Goal: Complete application form: Complete application form

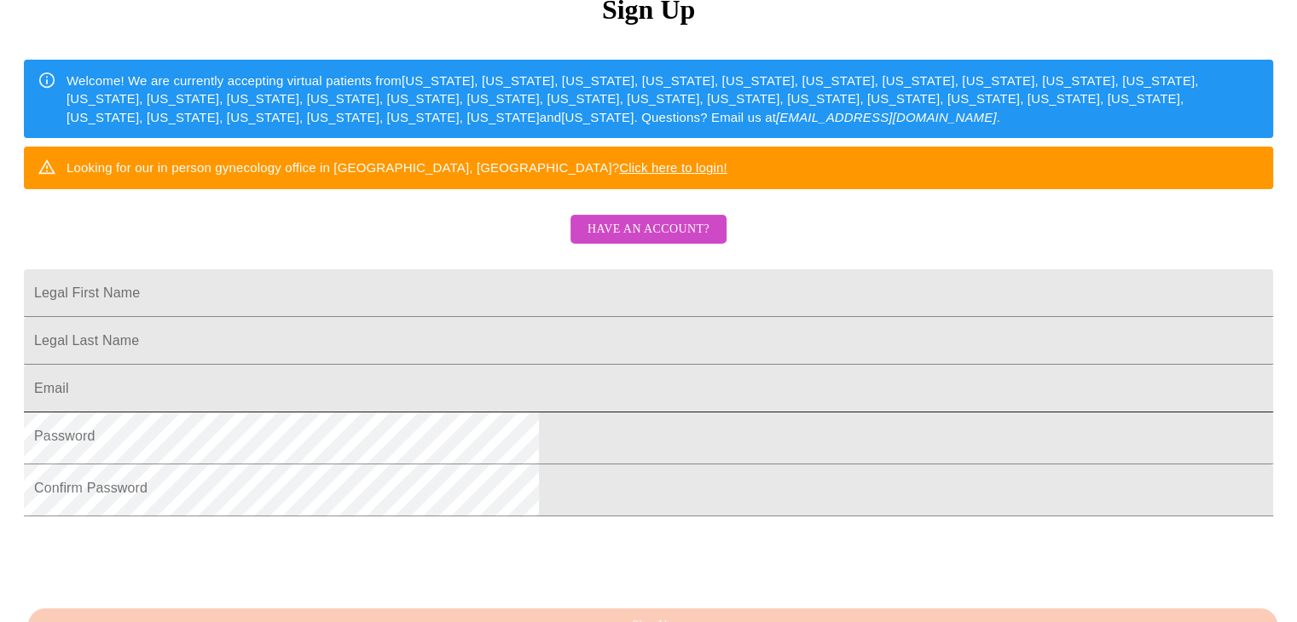
scroll to position [256, 0]
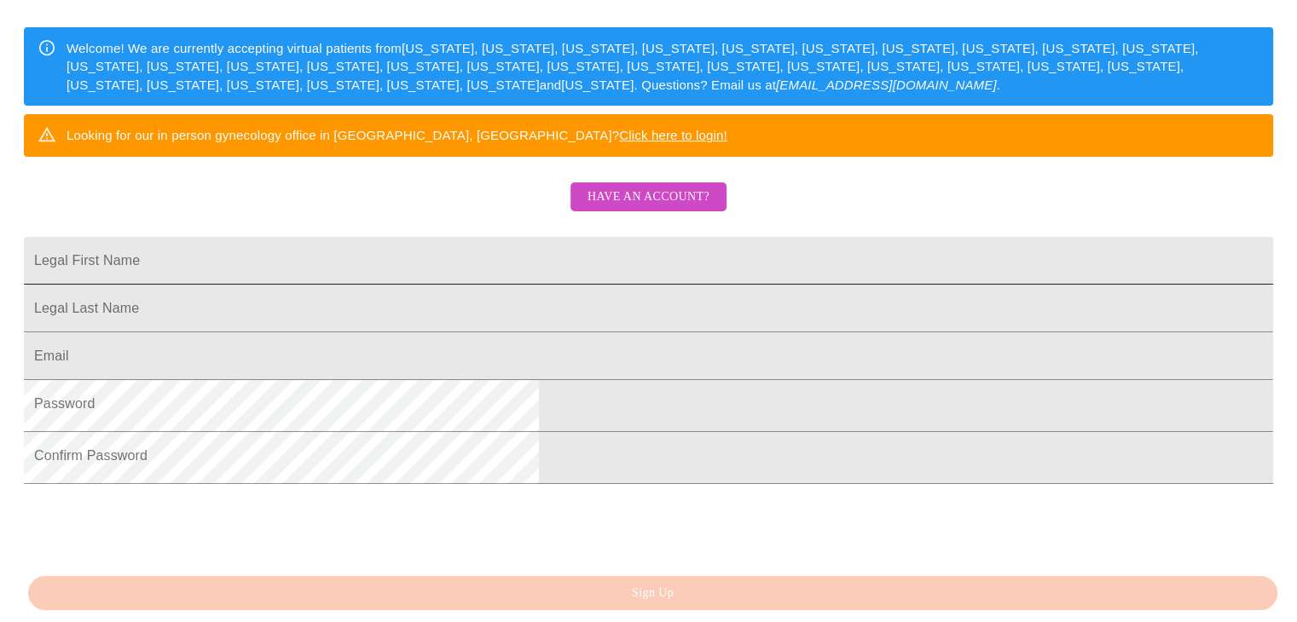
click at [423, 285] on input "Legal First Name" at bounding box center [648, 261] width 1249 height 48
type input "[PERSON_NAME]"
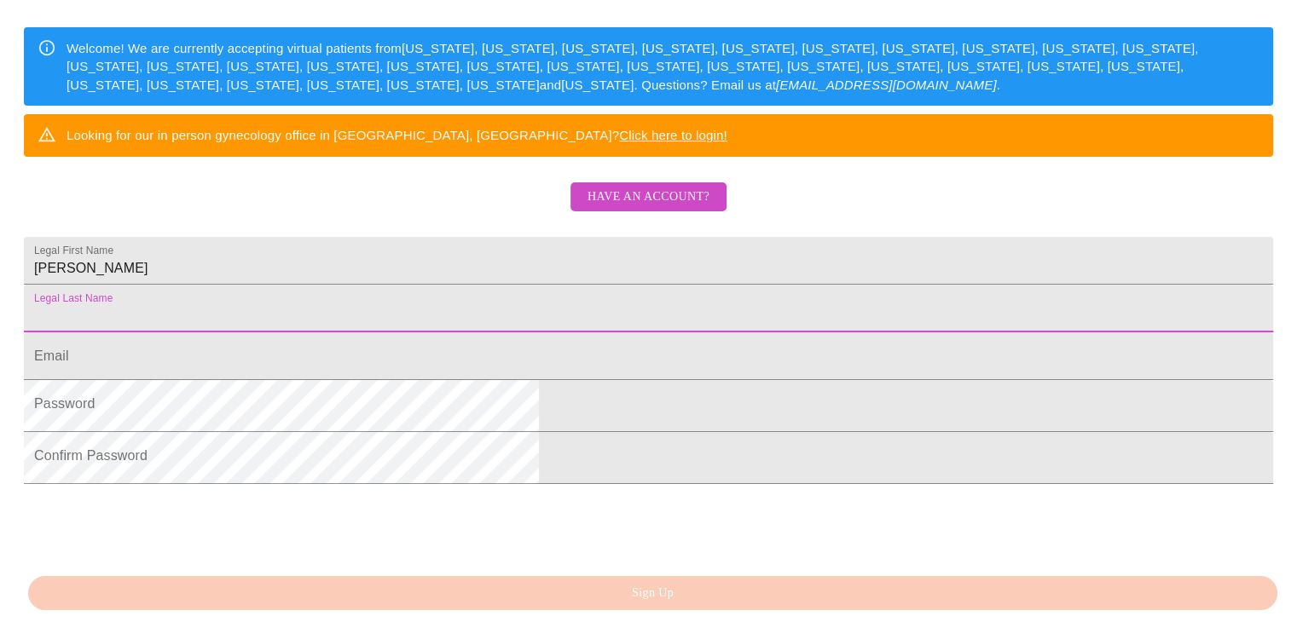
click at [433, 333] on input "Legal First Name" at bounding box center [648, 309] width 1249 height 48
type input "[PERSON_NAME]"
click at [400, 380] on input "Legal First Name" at bounding box center [648, 357] width 1249 height 48
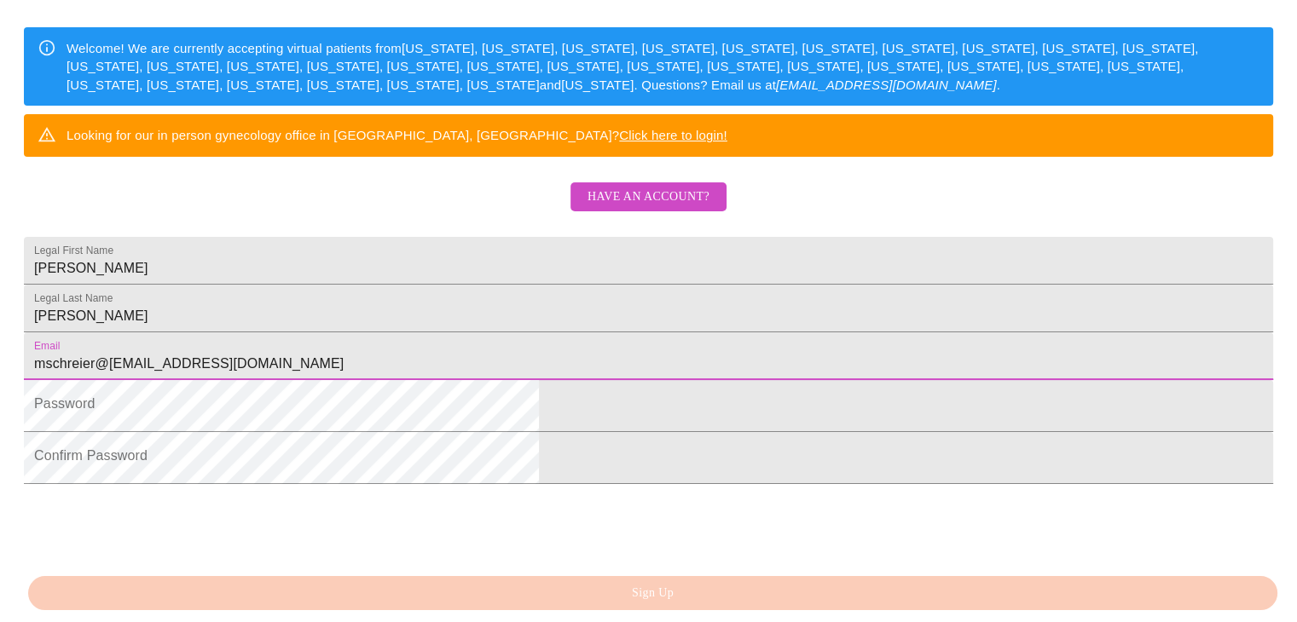
type input "mschreier@2770@gmail.com"
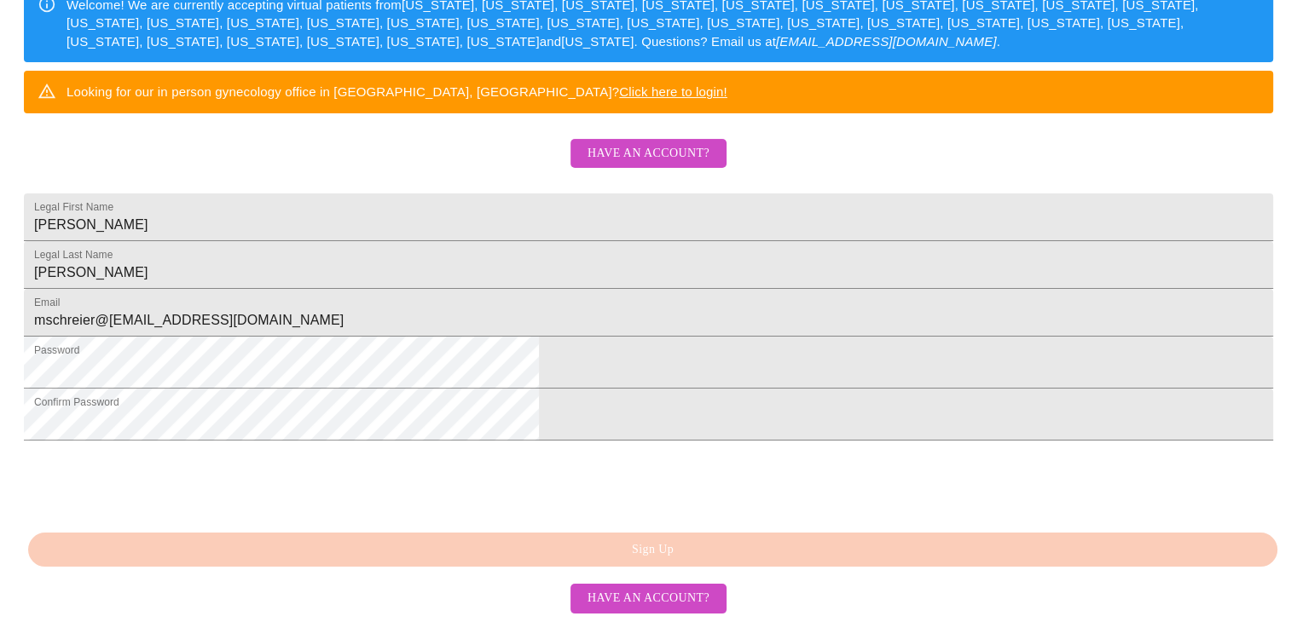
scroll to position [460, 0]
click at [643, 454] on div "MyMenopauseRx Sign Up Welcome! We are currently accepting virtual patients from…" at bounding box center [648, 143] width 1283 height 622
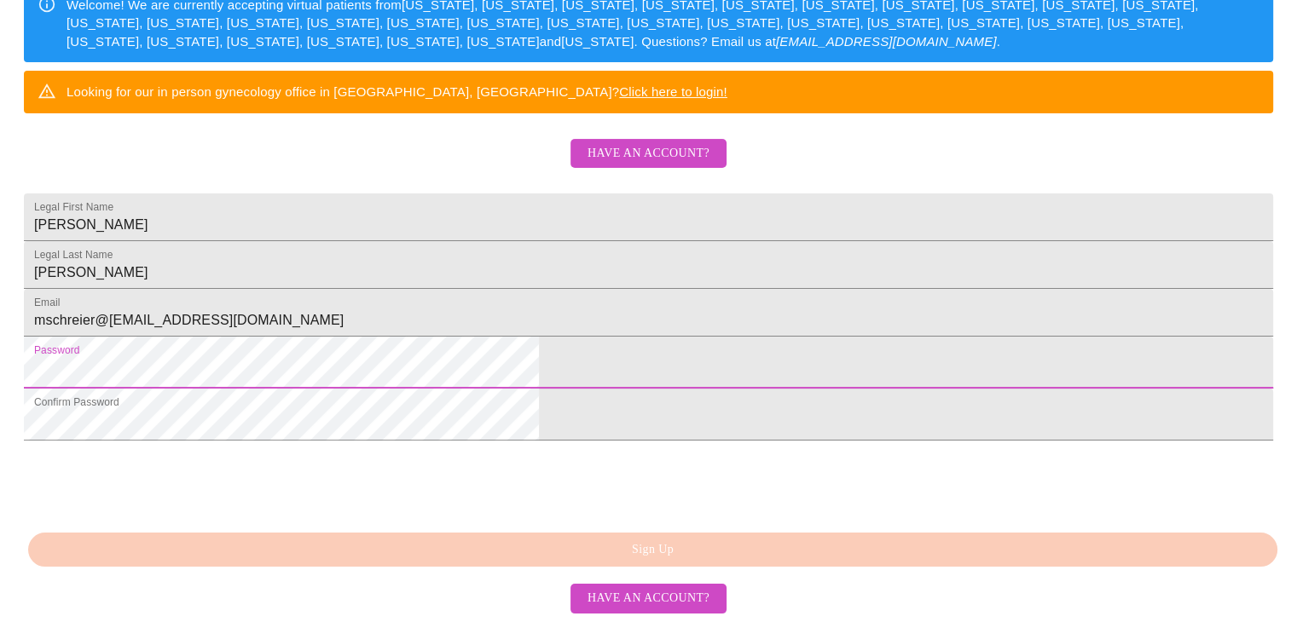
click at [242, 343] on html "MyMenopauseRx Sign Up Welcome! We are currently accepting virtual patients from…" at bounding box center [648, 81] width 1297 height 761
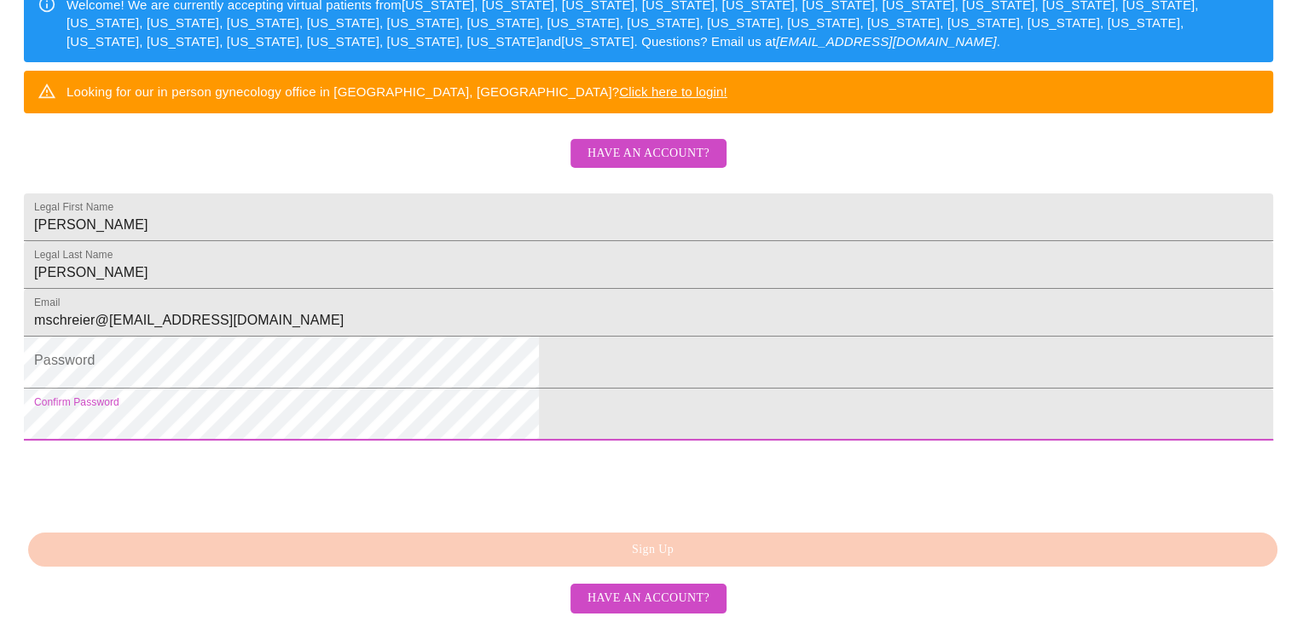
click at [198, 385] on html "MyMenopauseRx Sign Up Welcome! We are currently accepting virtual patients from…" at bounding box center [648, 81] width 1297 height 761
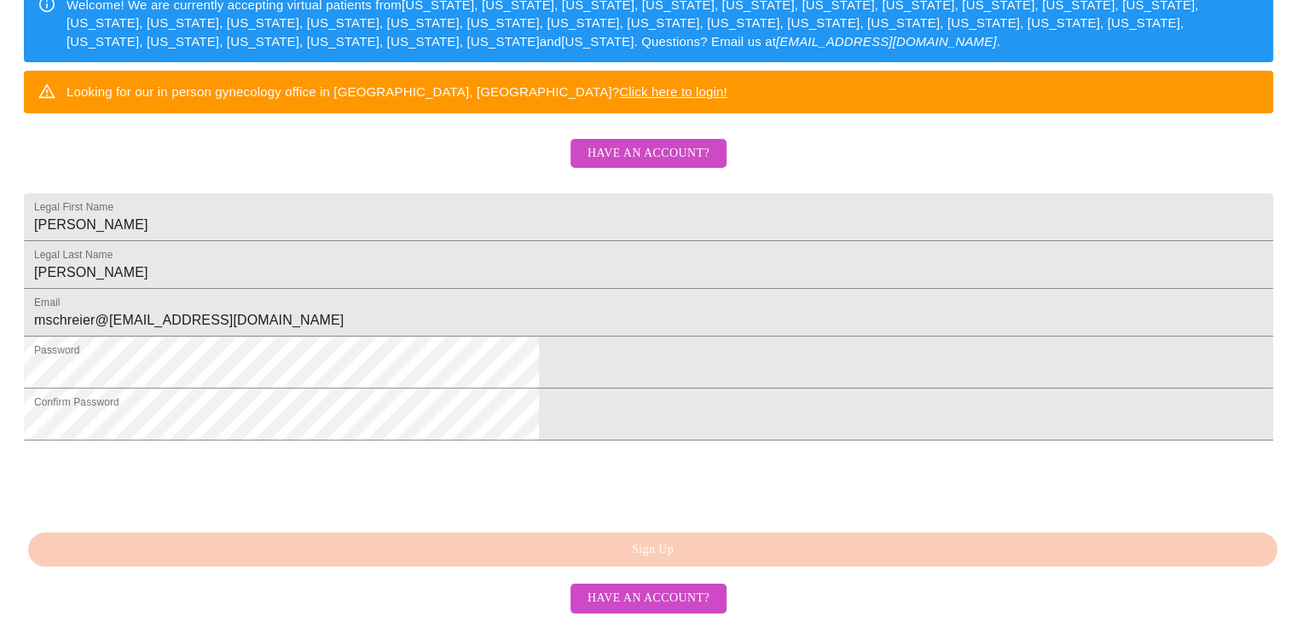
click at [632, 454] on div "MyMenopauseRx Sign Up Welcome! We are currently accepting virtual patients from…" at bounding box center [648, 143] width 1283 height 622
click at [616, 454] on div "MyMenopauseRx Sign Up Welcome! We are currently accepting virtual patients from…" at bounding box center [648, 143] width 1283 height 622
click at [628, 454] on div "MyMenopauseRx Sign Up Welcome! We are currently accepting virtual patients from…" at bounding box center [648, 143] width 1283 height 622
click at [635, 454] on div "MyMenopauseRx Sign Up Welcome! We are currently accepting virtual patients from…" at bounding box center [648, 143] width 1283 height 622
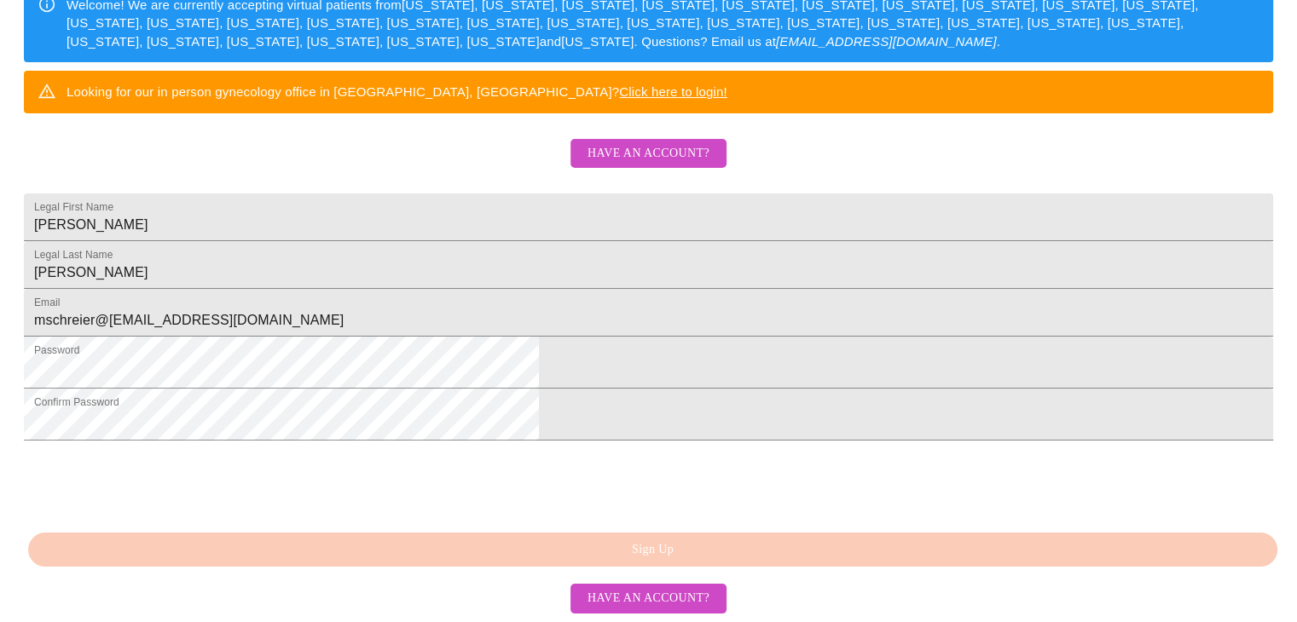
click at [635, 454] on div "MyMenopauseRx Sign Up Welcome! We are currently accepting virtual patients from…" at bounding box center [648, 143] width 1283 height 622
click at [321, 461] on html "MyMenopauseRx Sign Up Welcome! We are currently accepting virtual patients from…" at bounding box center [648, 81] width 1297 height 761
drag, startPoint x: 808, startPoint y: 554, endPoint x: 800, endPoint y: 561, distance: 10.9
drag, startPoint x: 800, startPoint y: 561, endPoint x: 367, endPoint y: 82, distance: 645.9
click at [367, 82] on div "MyMenopauseRx Sign Up Welcome! We are currently accepting virtual patients from…" at bounding box center [648, 81] width 1283 height 747
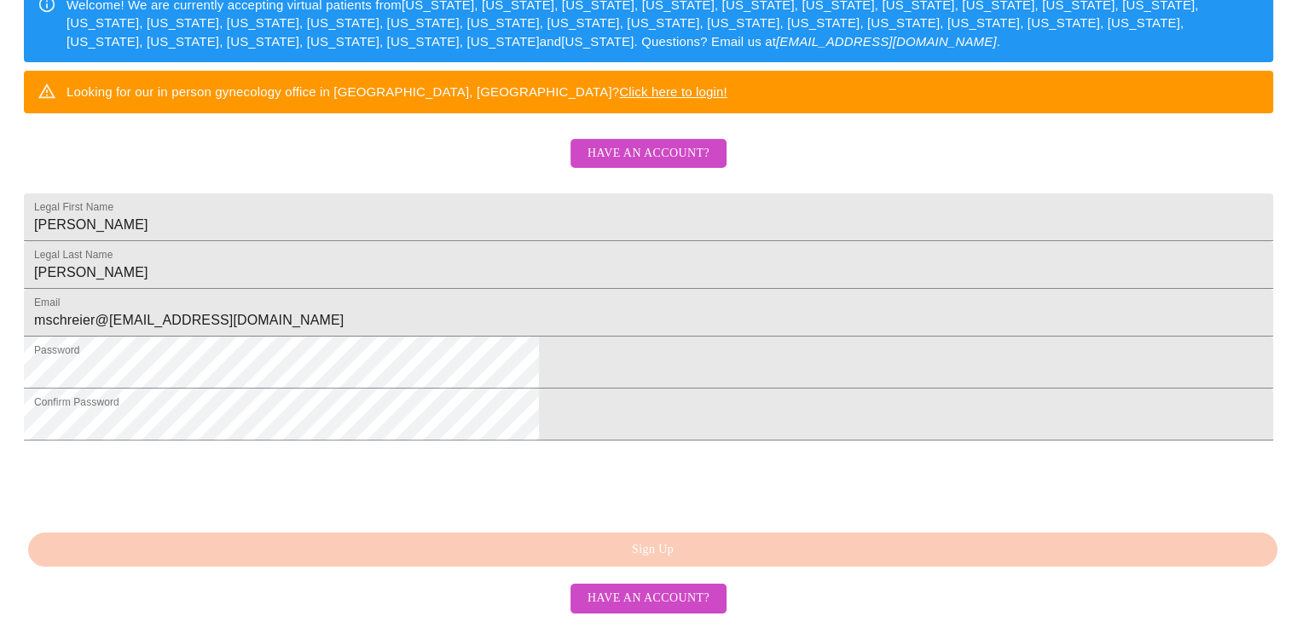
click at [649, 454] on div "MyMenopauseRx Sign Up Welcome! We are currently accepting virtual patients from…" at bounding box center [648, 143] width 1283 height 622
click at [651, 454] on div "MyMenopauseRx Sign Up Welcome! We are currently accepting virtual patients from…" at bounding box center [648, 143] width 1283 height 622
click at [654, 454] on div "MyMenopauseRx Sign Up Welcome! We are currently accepting virtual patients from…" at bounding box center [648, 143] width 1283 height 622
click at [653, 454] on div "MyMenopauseRx Sign Up Welcome! We are currently accepting virtual patients from…" at bounding box center [648, 143] width 1283 height 622
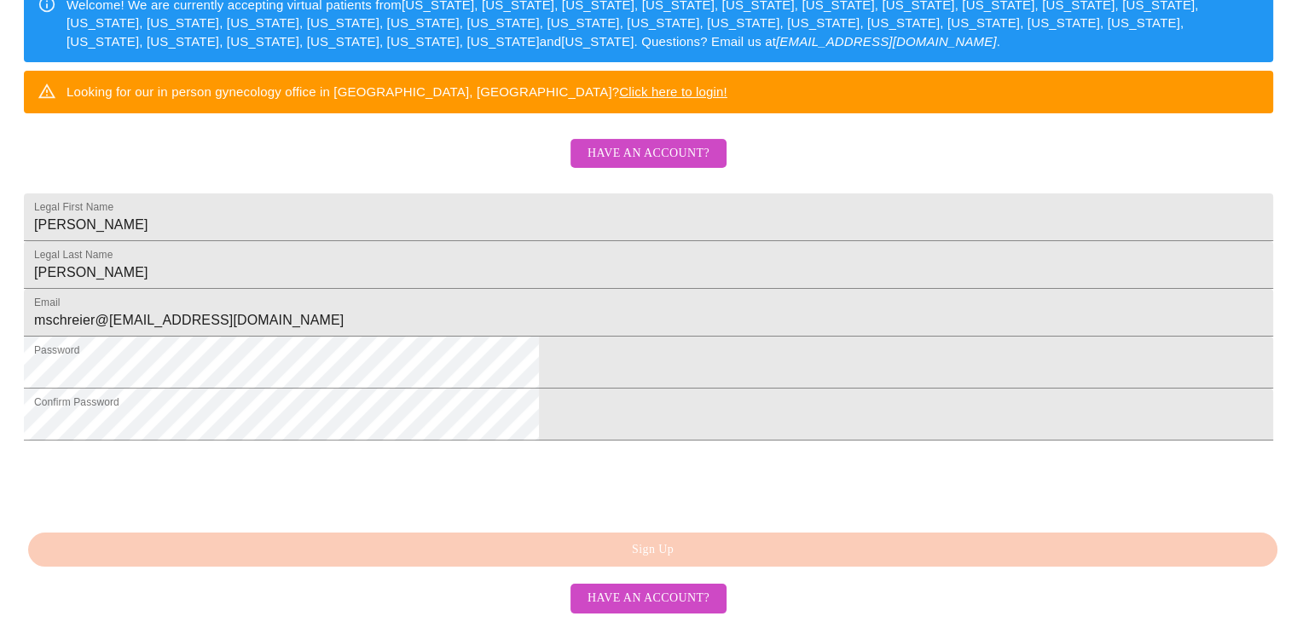
click at [654, 454] on div "MyMenopauseRx Sign Up Welcome! We are currently accepting virtual patients from…" at bounding box center [648, 143] width 1283 height 622
click at [657, 454] on div "MyMenopauseRx Sign Up Welcome! We are currently accepting virtual patients from…" at bounding box center [648, 143] width 1283 height 622
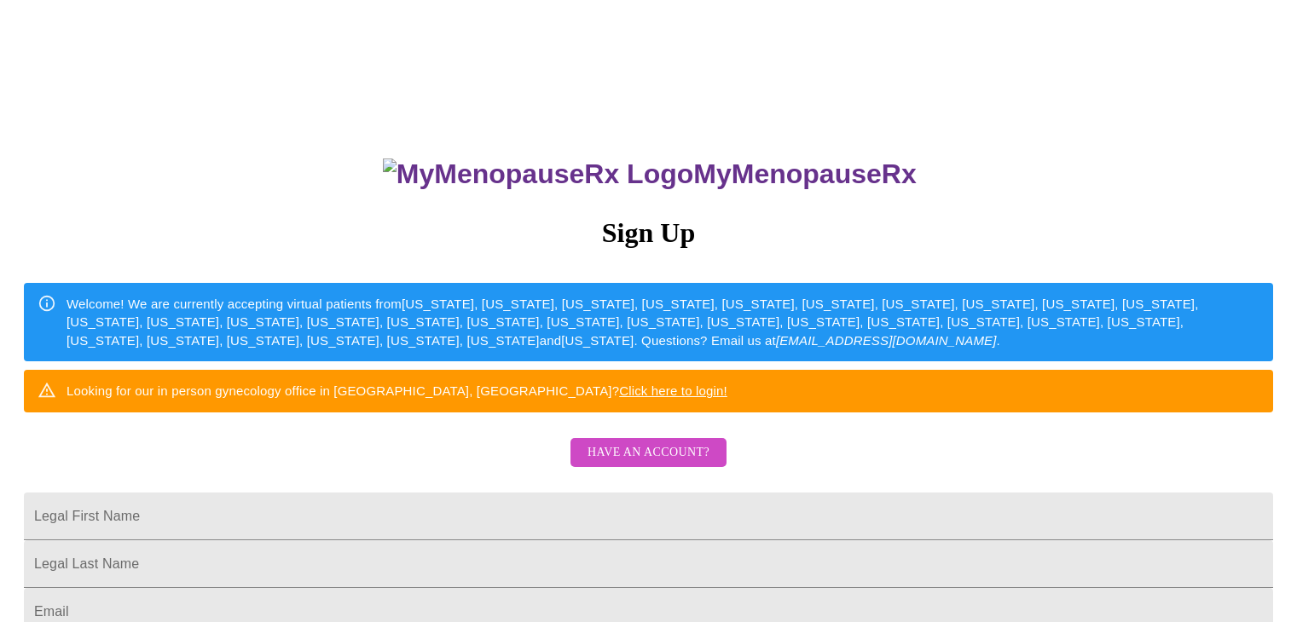
scroll to position [460, 0]
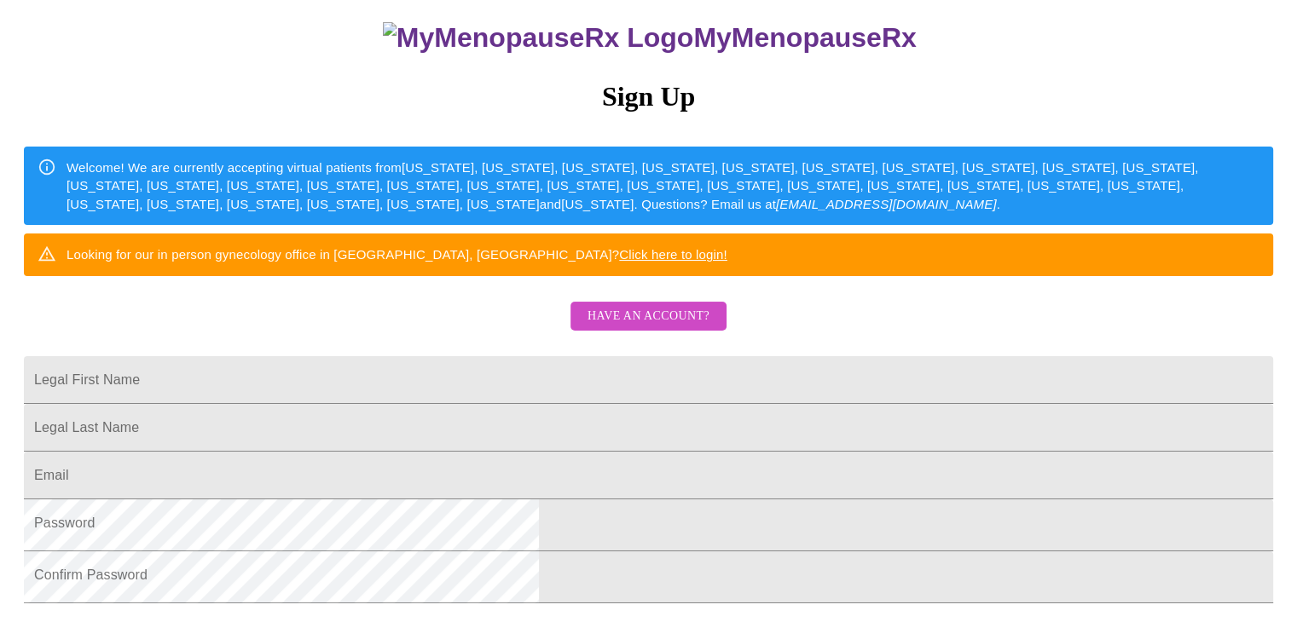
scroll to position [119, 0]
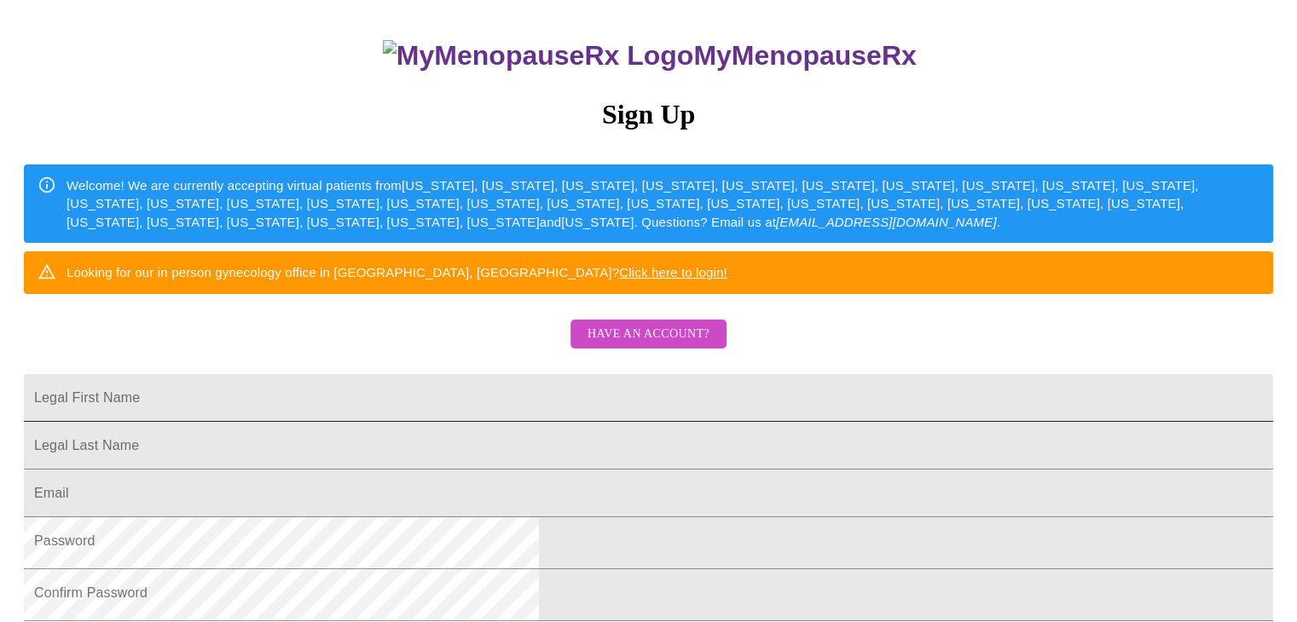
click at [437, 422] on input "Legal First Name" at bounding box center [648, 398] width 1249 height 48
drag, startPoint x: 415, startPoint y: 460, endPoint x: 301, endPoint y: 452, distance: 114.6
click at [319, 456] on div "MyMenopauseRx Sign Up Welcome! We are currently accepting virtual patients from…" at bounding box center [648, 261] width 1283 height 747
type input "[PERSON_NAME]"
click at [459, 422] on input "Legal First Name" at bounding box center [648, 398] width 1249 height 48
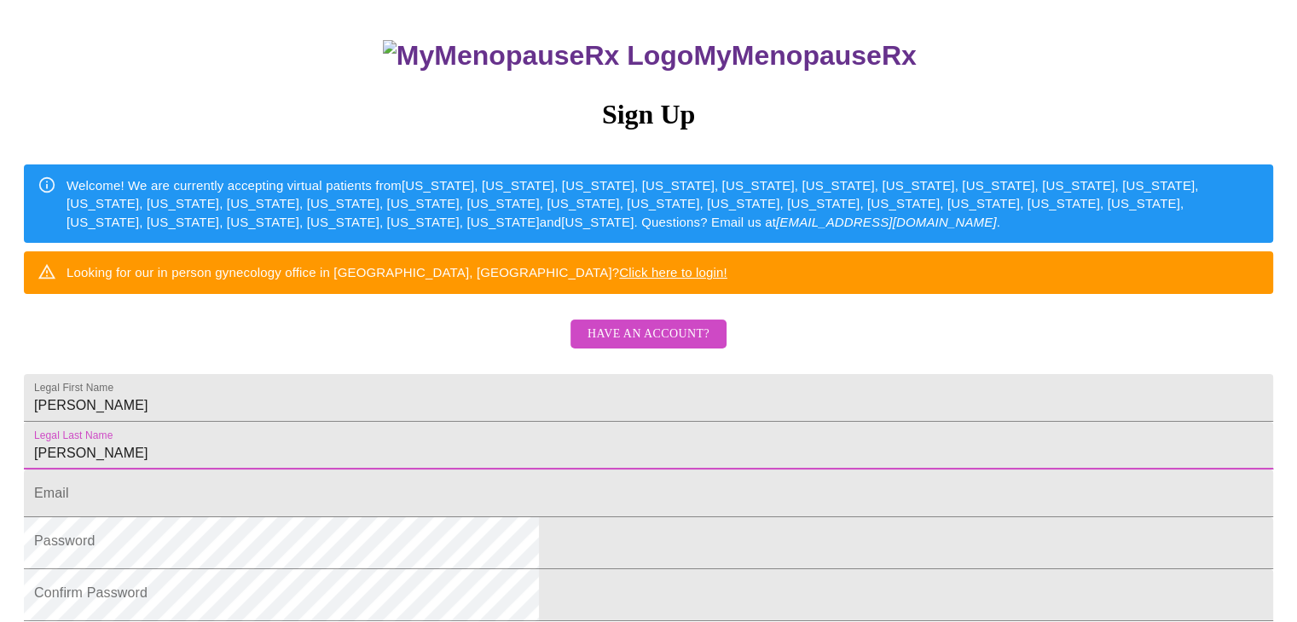
drag, startPoint x: 402, startPoint y: 531, endPoint x: 408, endPoint y: 541, distance: 11.1
click at [406, 470] on input "[PERSON_NAME]" at bounding box center [648, 446] width 1249 height 48
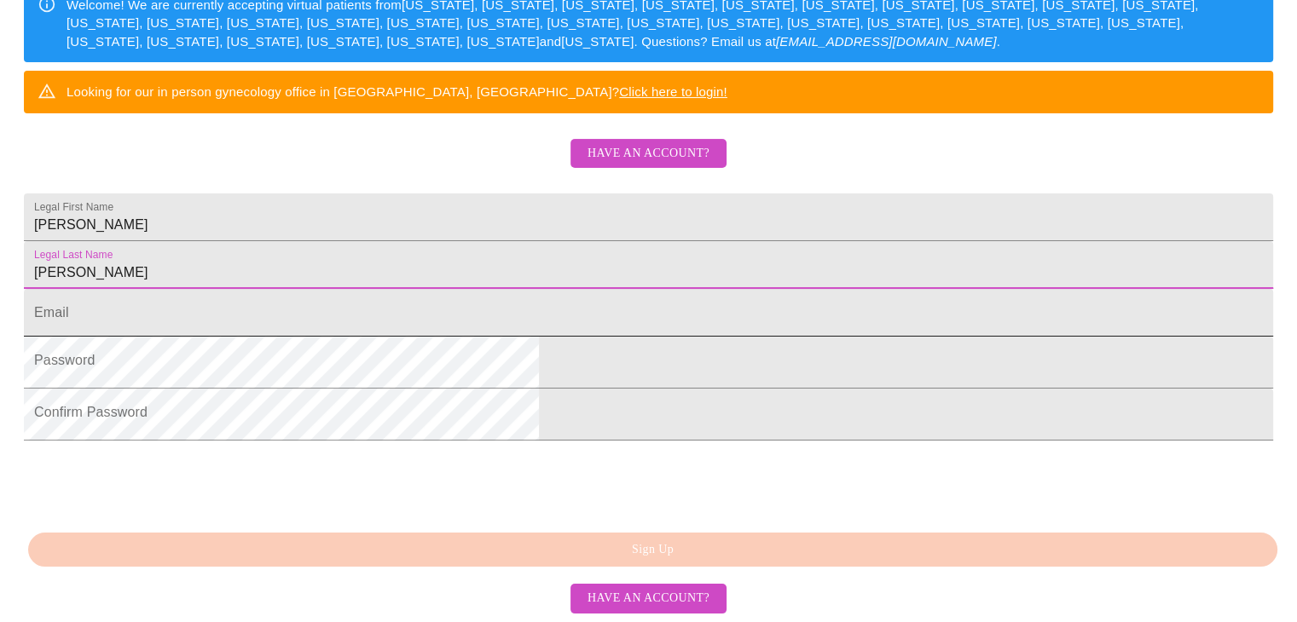
scroll to position [460, 0]
type input "[PERSON_NAME]"
click at [455, 289] on input "Legal First Name" at bounding box center [648, 313] width 1249 height 48
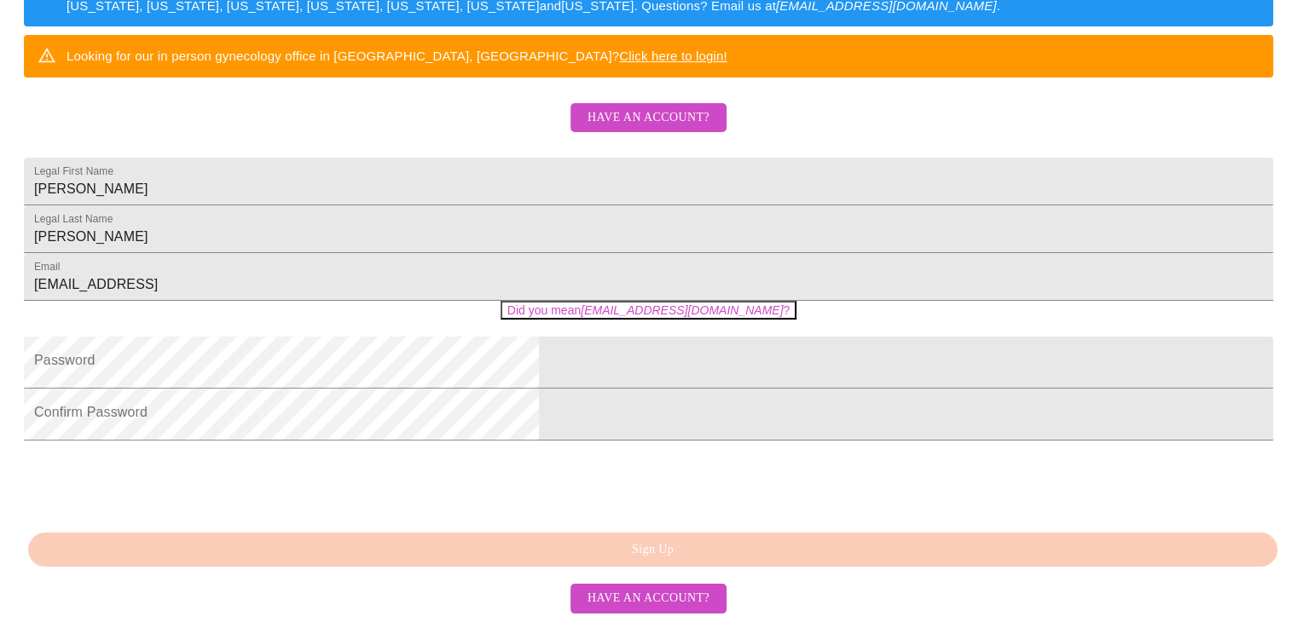
click at [615, 321] on html "MyMenopauseRx Sign Up Welcome! We are currently accepting virtual patients from…" at bounding box center [648, 45] width 1297 height 761
click at [614, 301] on button "Did you mean [EMAIL_ADDRESS][DOMAIN_NAME] ?" at bounding box center [649, 310] width 296 height 19
type input "[EMAIL_ADDRESS][DOMAIN_NAME]"
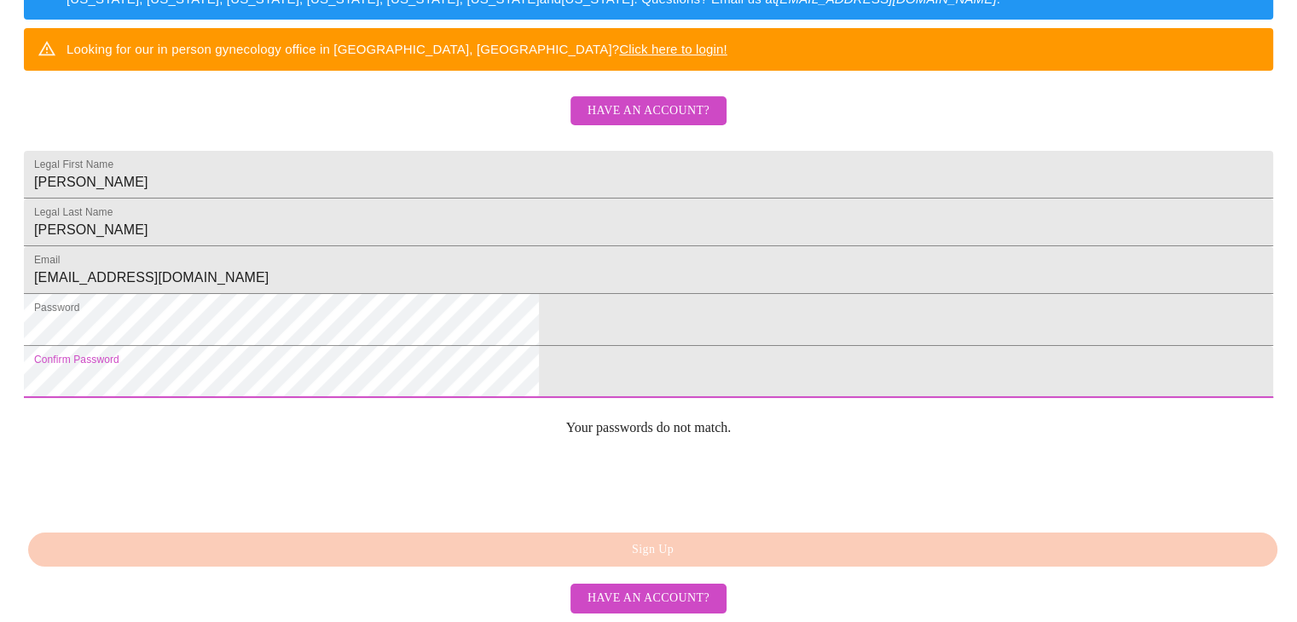
click at [300, 383] on html "MyMenopauseRx Sign Up Welcome! We are currently accepting virtual patients from…" at bounding box center [648, 38] width 1297 height 761
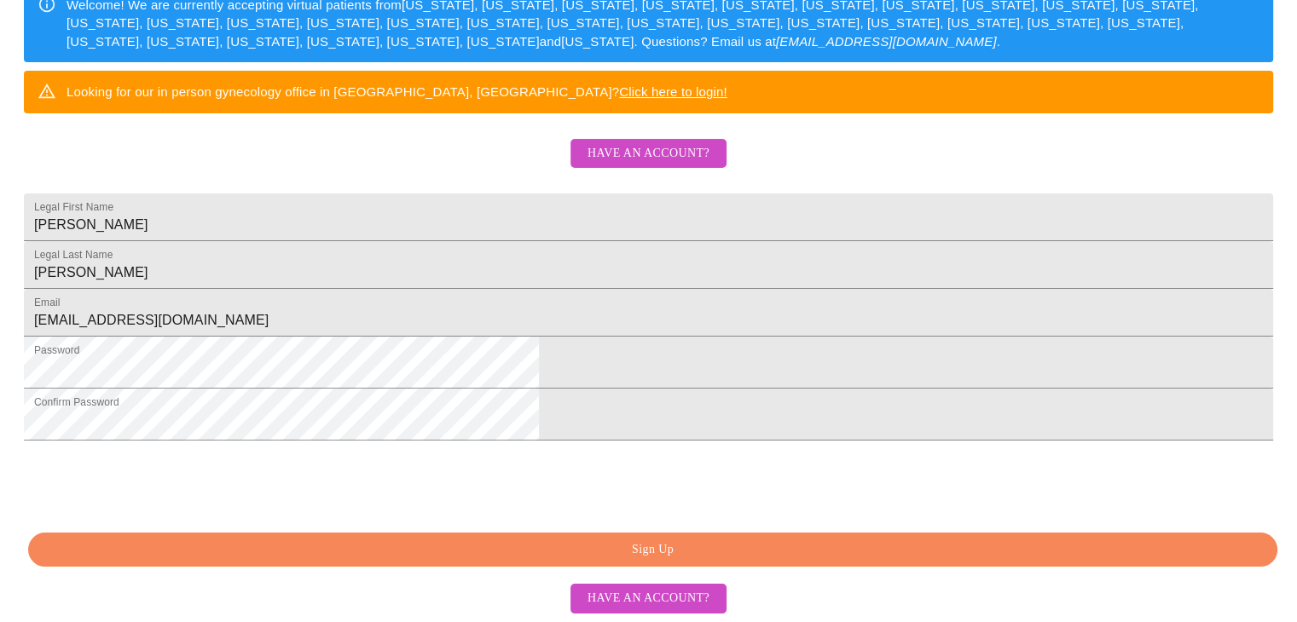
click at [637, 540] on span "Sign Up" at bounding box center [653, 550] width 1210 height 21
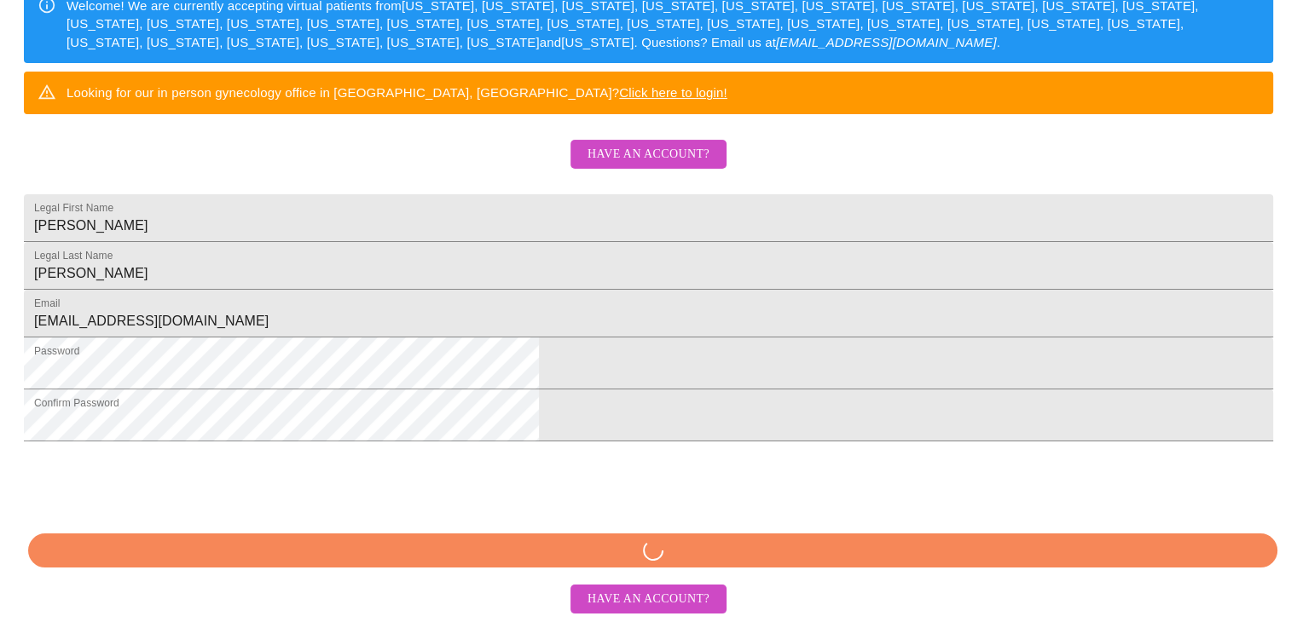
scroll to position [454, 0]
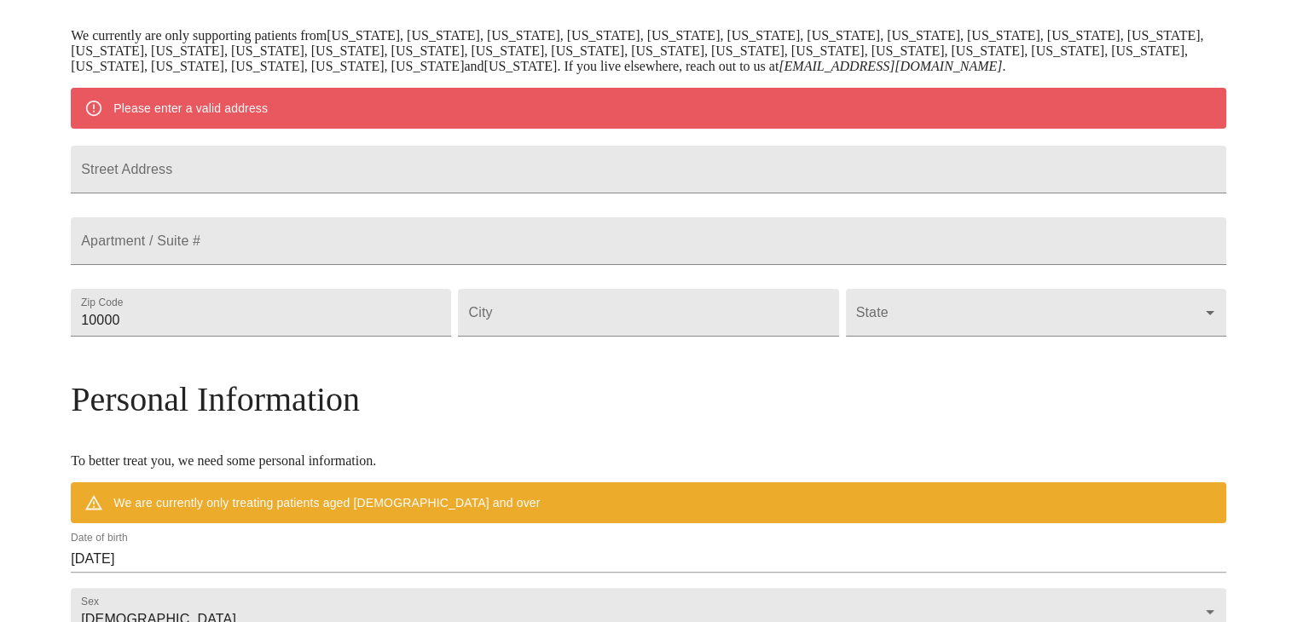
scroll to position [302, 0]
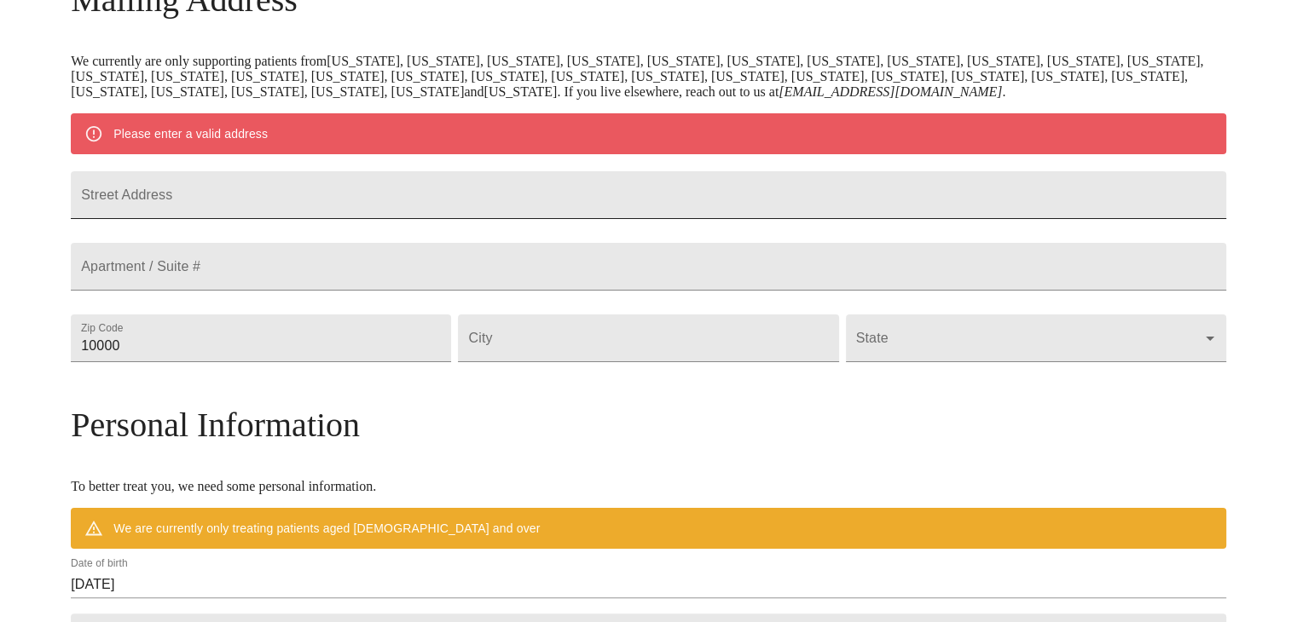
click at [248, 205] on input "Street Address" at bounding box center [648, 195] width 1155 height 48
type input "2151 Golfside Village"
drag, startPoint x: 286, startPoint y: 414, endPoint x: 78, endPoint y: 396, distance: 209.7
click at [78, 396] on div "MyMenopauseRx Welcome to MyMenopauseRx Since it's your first time here, you'll …" at bounding box center [648, 369] width 1155 height 1329
type input "33936"
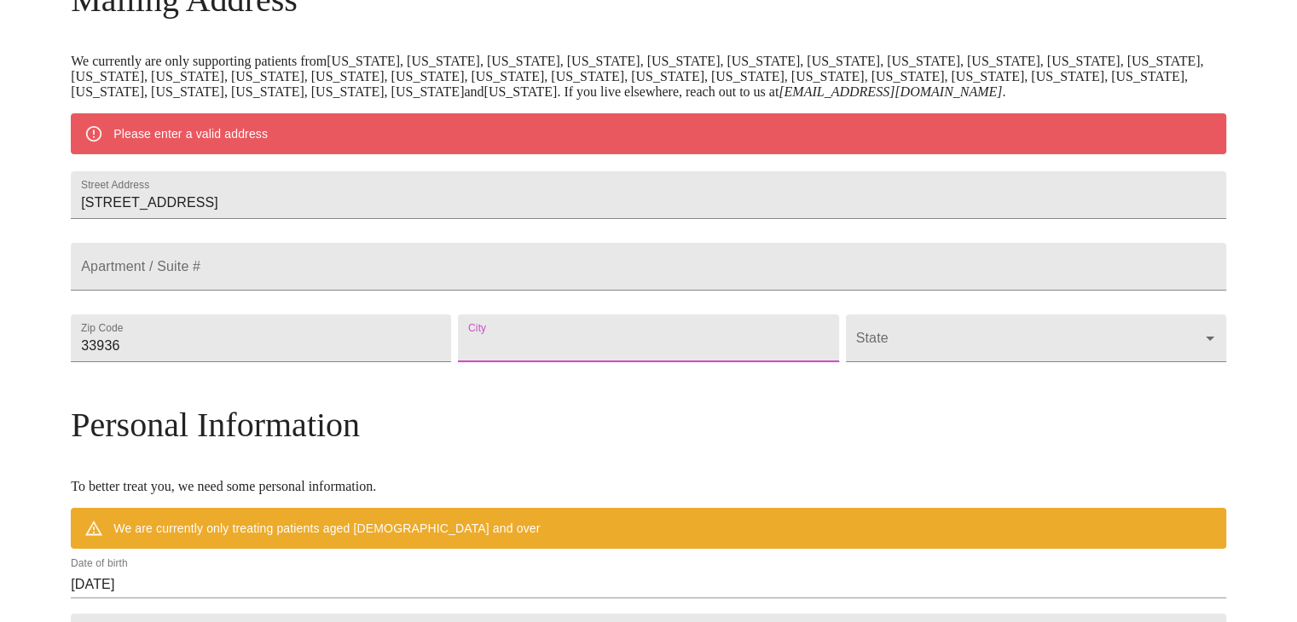
click at [610, 362] on input "Street Address" at bounding box center [648, 339] width 380 height 48
type input "Lehigh Acres Fl"
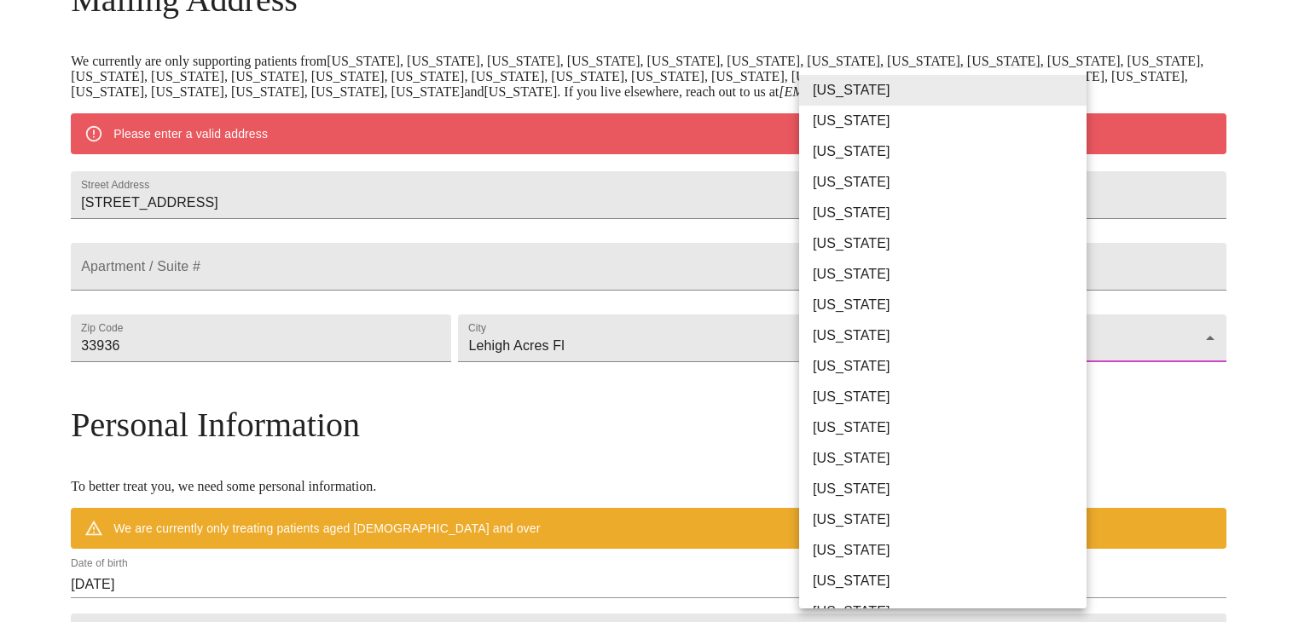
click at [1072, 399] on body "MyMenopauseRx Welcome to MyMenopauseRx Since it's your first time here, you'll …" at bounding box center [655, 369] width 1296 height 1329
click at [832, 351] on li "Florida" at bounding box center [949, 336] width 300 height 31
type input "Florida"
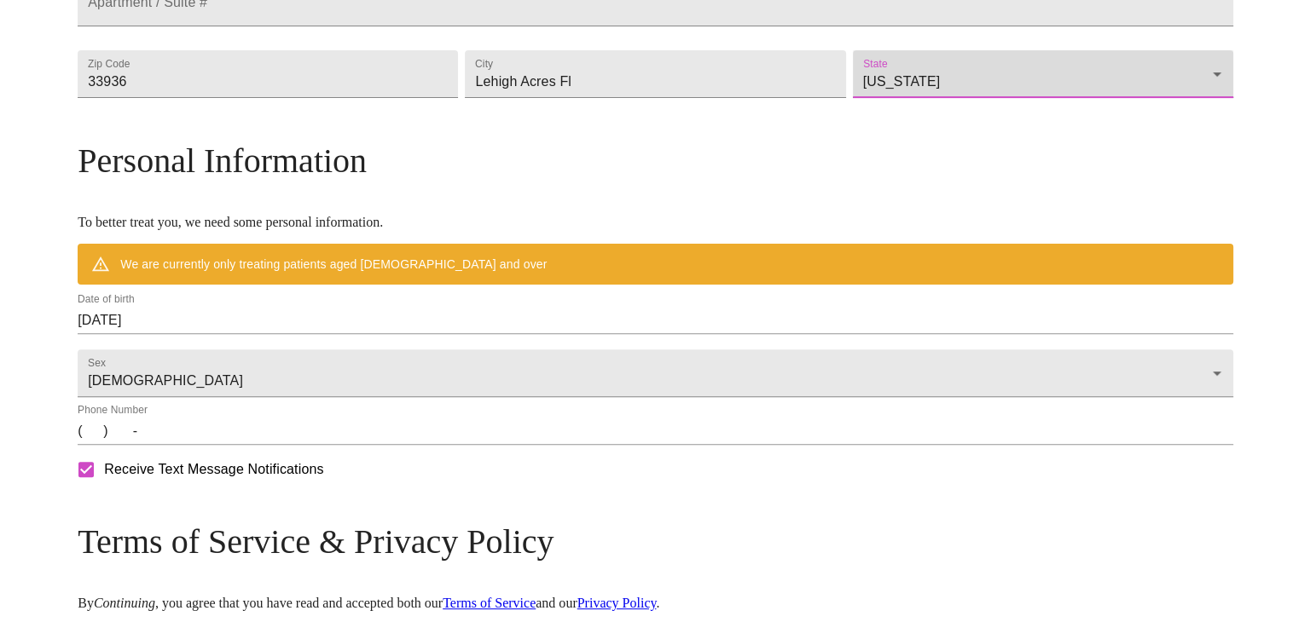
scroll to position [602, 0]
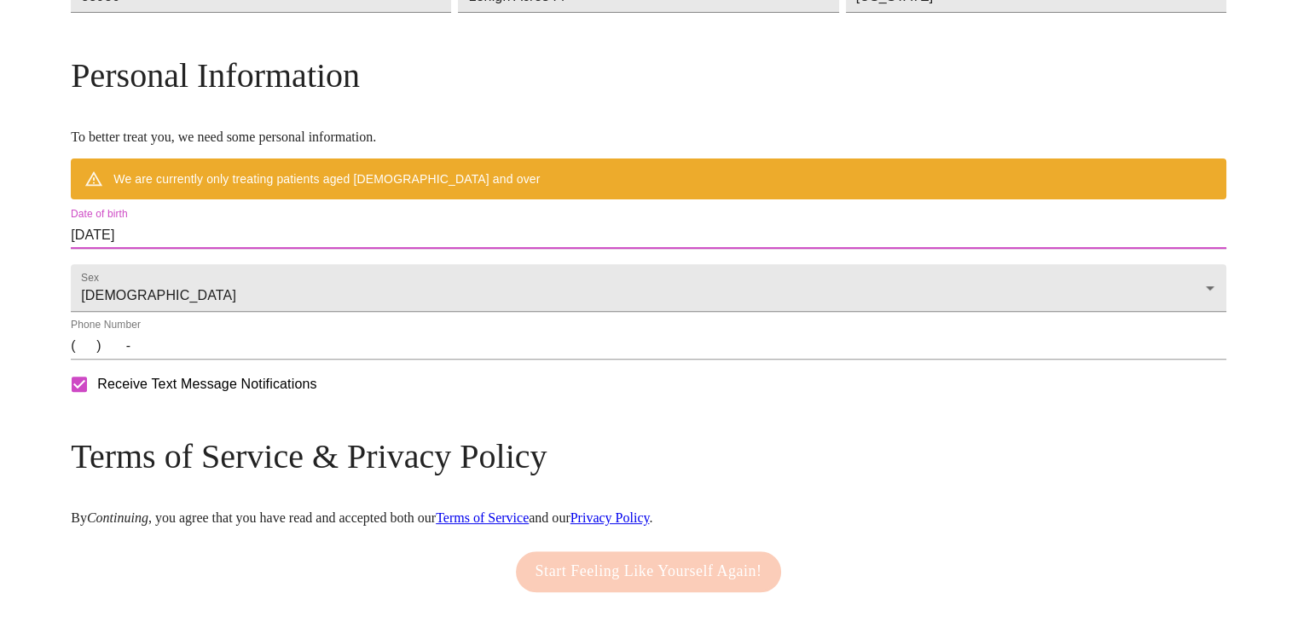
drag, startPoint x: 233, startPoint y: 298, endPoint x: 260, endPoint y: 313, distance: 30.9
click at [208, 252] on div "Date of birth 08/22/2025" at bounding box center [648, 229] width 1162 height 48
drag, startPoint x: 313, startPoint y: 304, endPoint x: -166, endPoint y: 273, distance: 480.2
click at [0, 273] on html "MyMenopauseRx Welcome to MyMenopauseRx Since it's your first time here, you'll …" at bounding box center [648, 44] width 1297 height 1293
click at [272, 249] on input "08/22/2025" at bounding box center [648, 235] width 1155 height 27
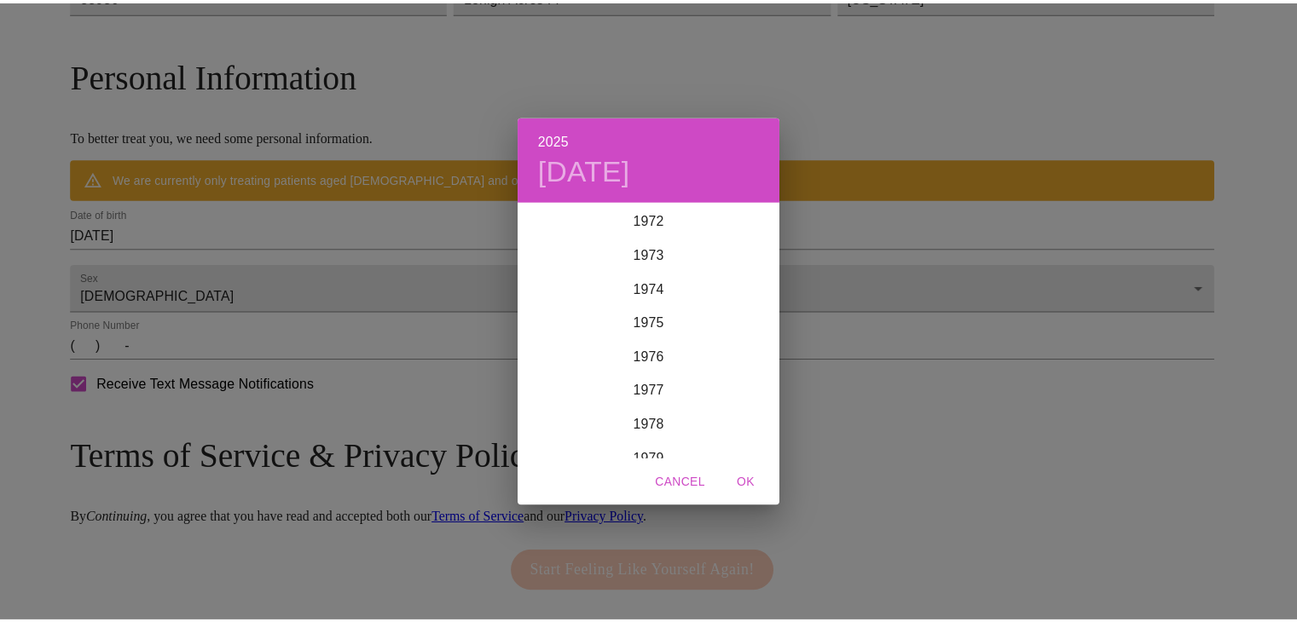
scroll to position [2404, 0]
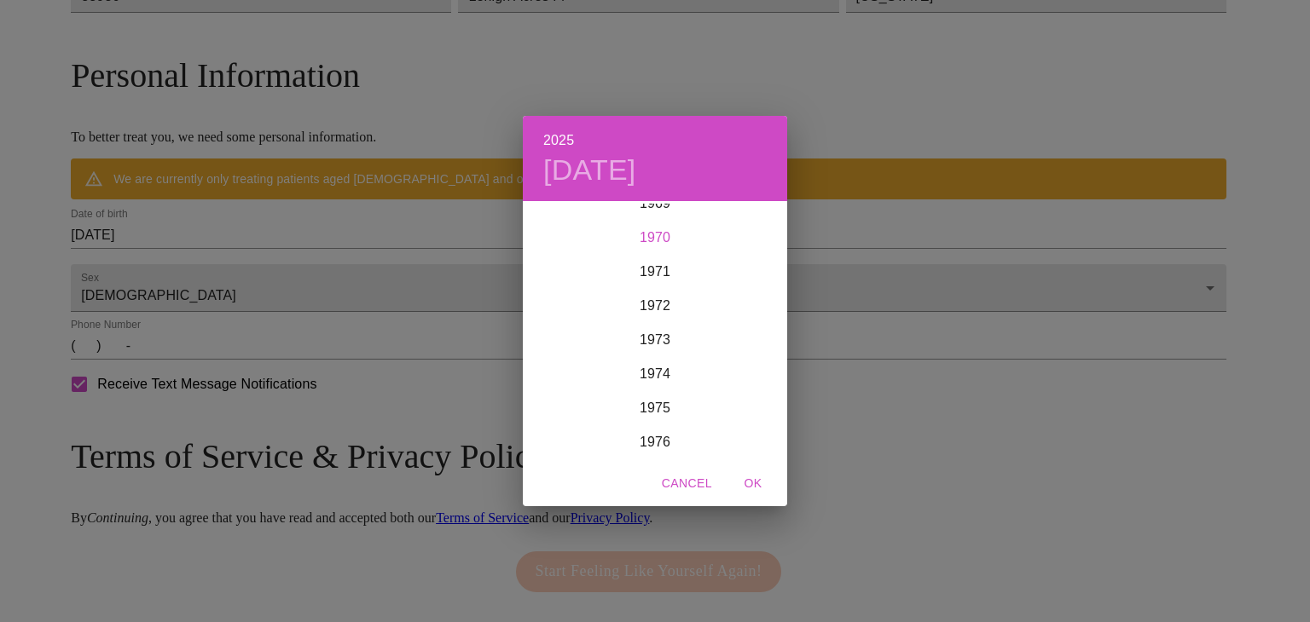
click at [652, 233] on div "1970" at bounding box center [655, 238] width 264 height 34
click at [644, 298] on div "May" at bounding box center [655, 300] width 88 height 64
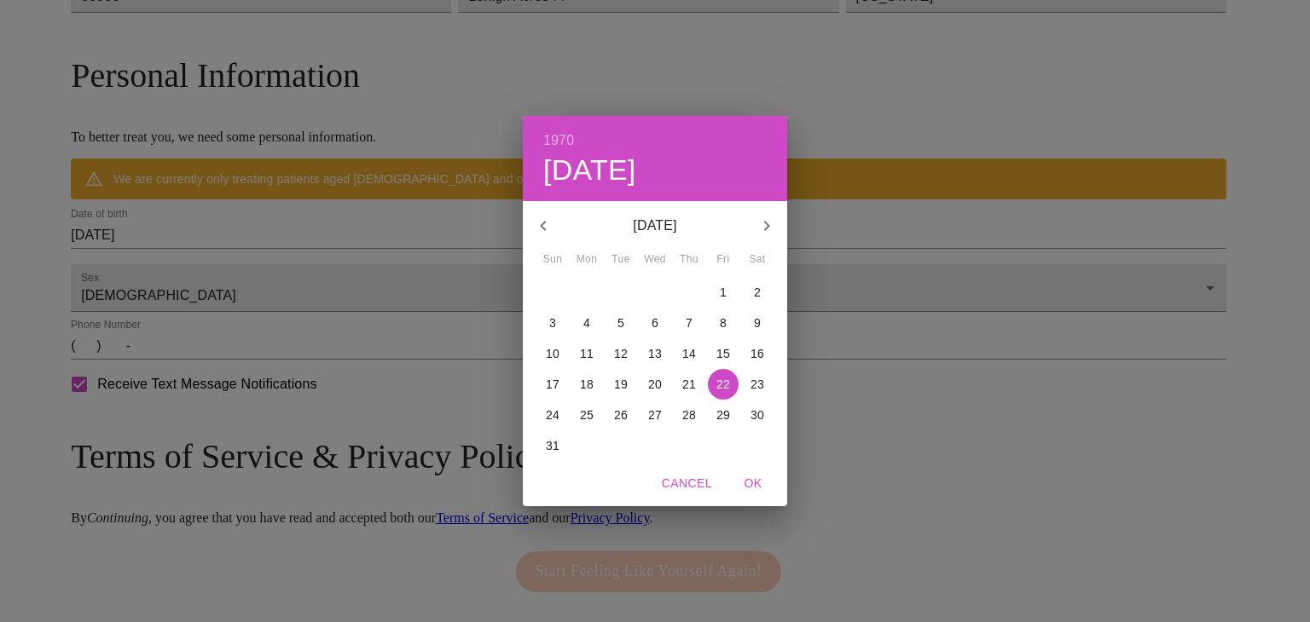
click at [648, 408] on p "27" at bounding box center [655, 415] width 14 height 17
click at [755, 473] on span "OK" at bounding box center [752, 483] width 41 height 21
type input "05/27/1970"
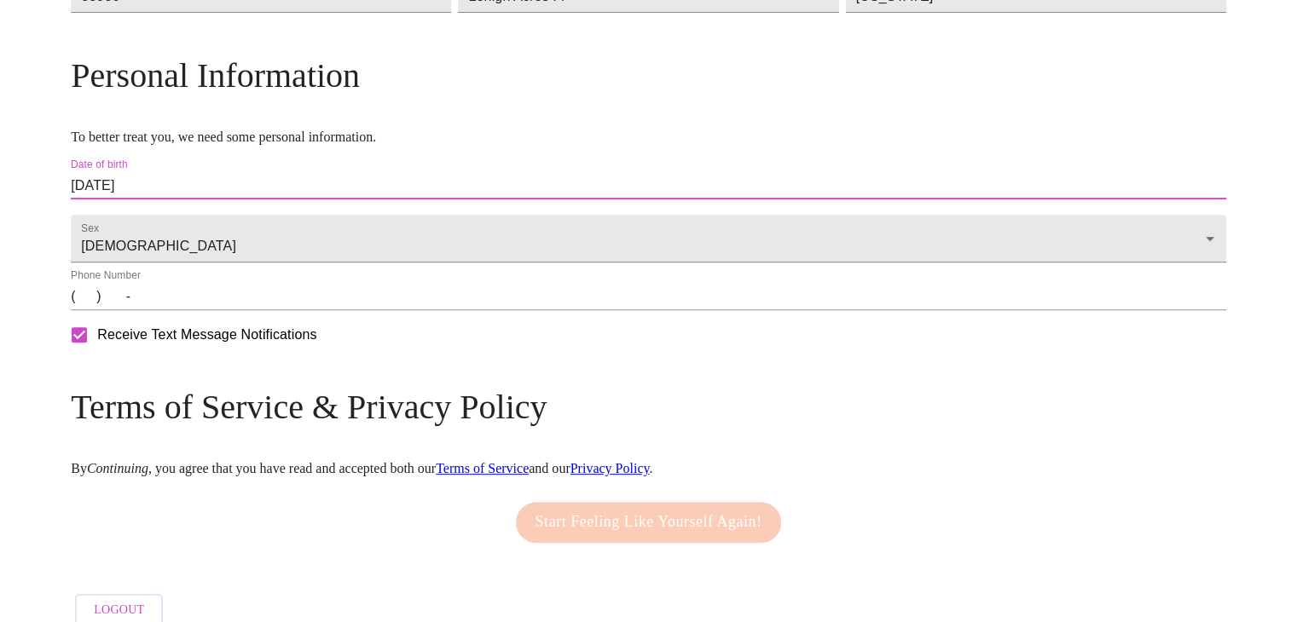
click at [217, 310] on input "(   )    -" at bounding box center [648, 296] width 1155 height 27
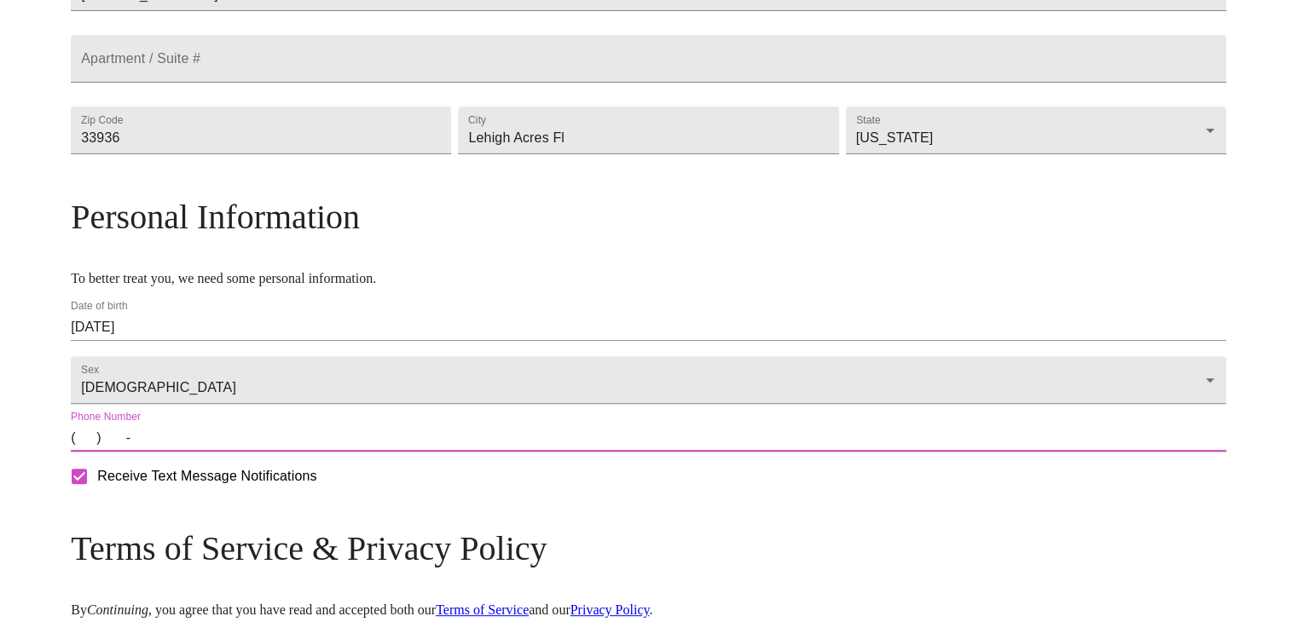
scroll to position [715, 0]
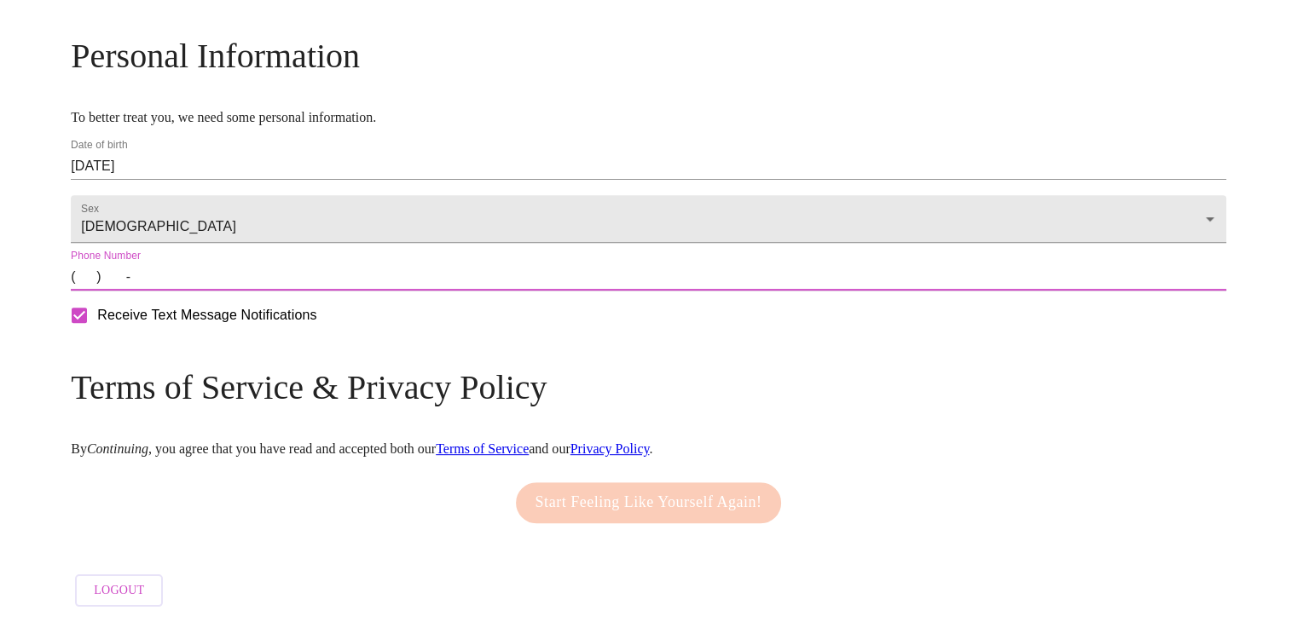
click at [222, 264] on input "(   )    -" at bounding box center [648, 276] width 1155 height 27
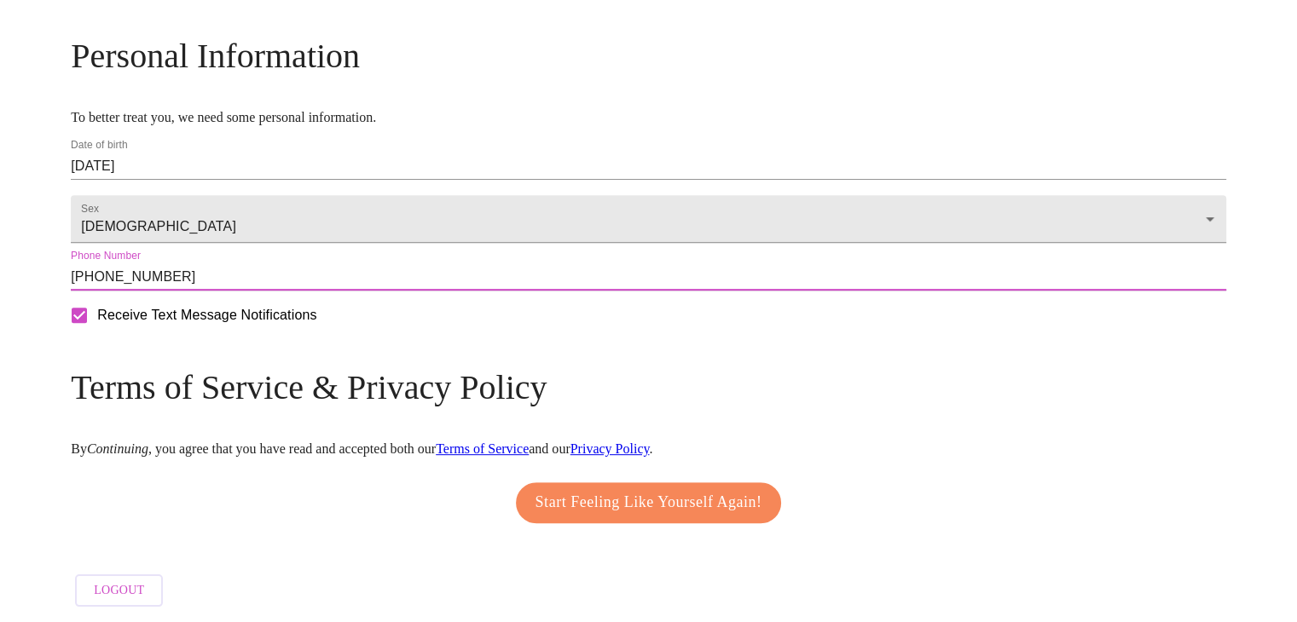
type input "(239) 440-1266"
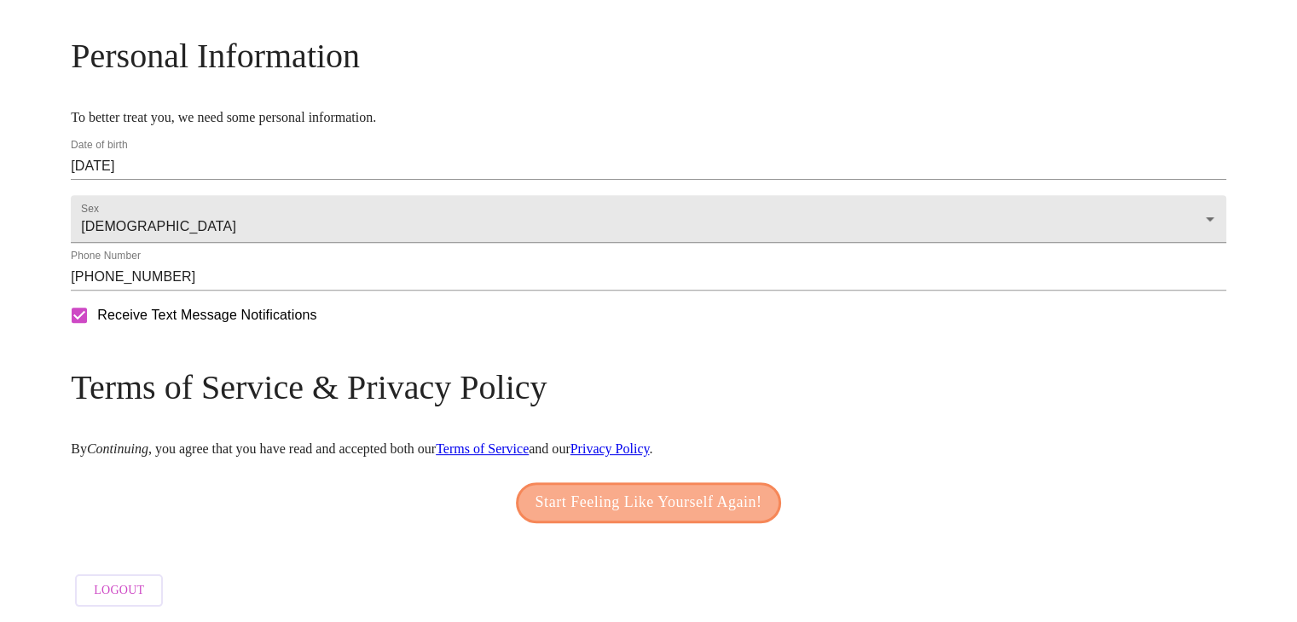
click at [642, 489] on span "Start Feeling Like Yourself Again!" at bounding box center [648, 502] width 227 height 27
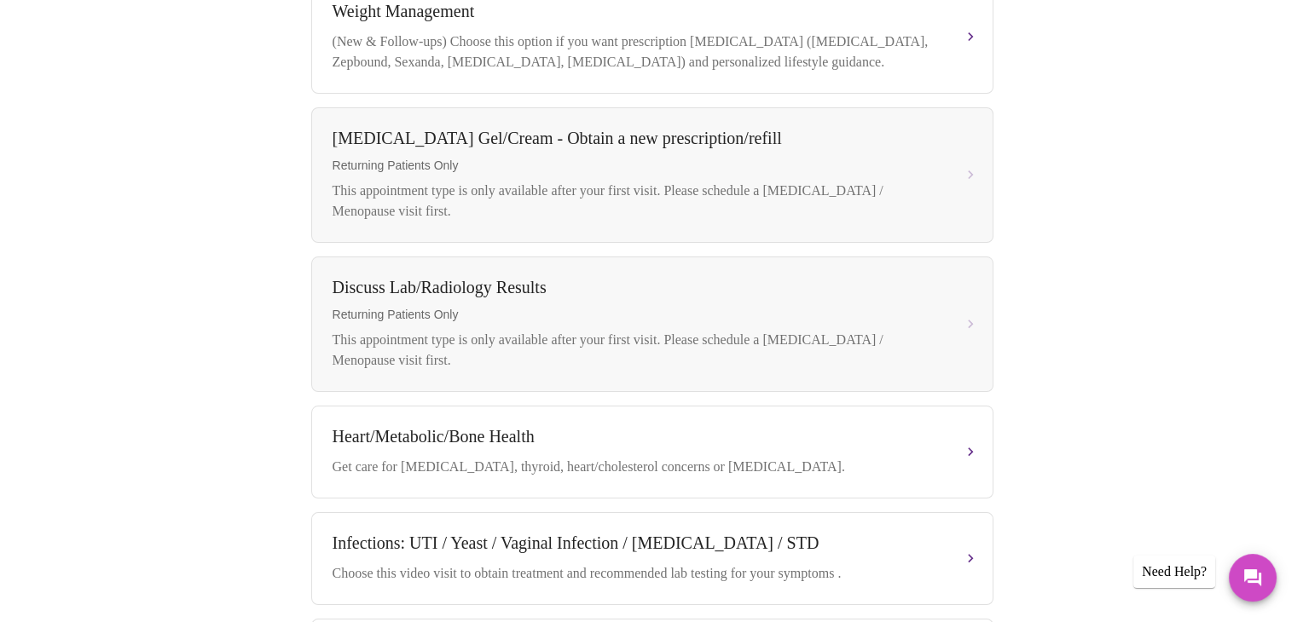
scroll to position [682, 0]
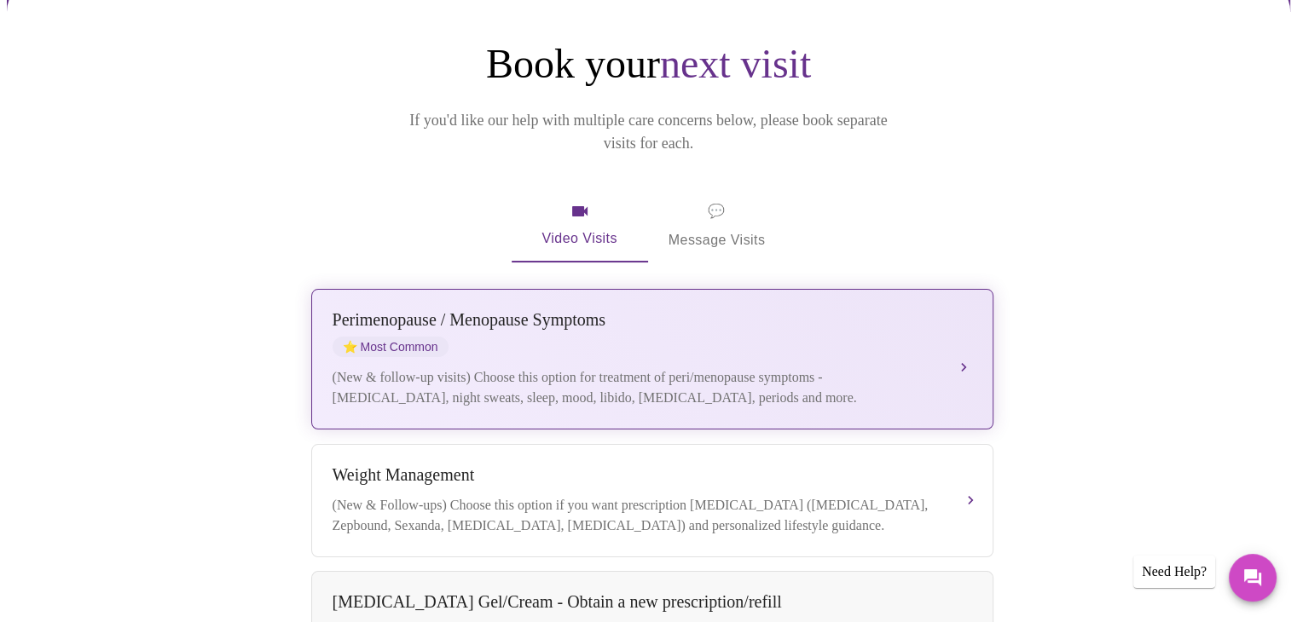
click at [464, 367] on div "(New & follow-up visits) Choose this option for treatment of peri/menopause sym…" at bounding box center [635, 387] width 605 height 41
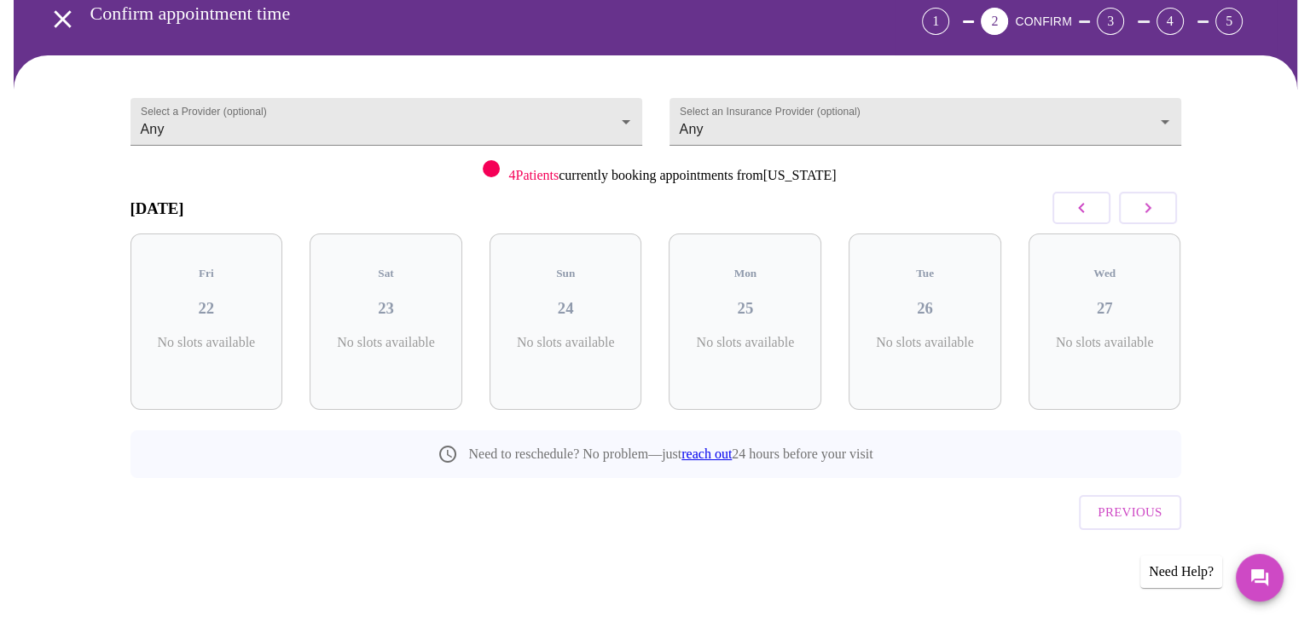
scroll to position [72, 0]
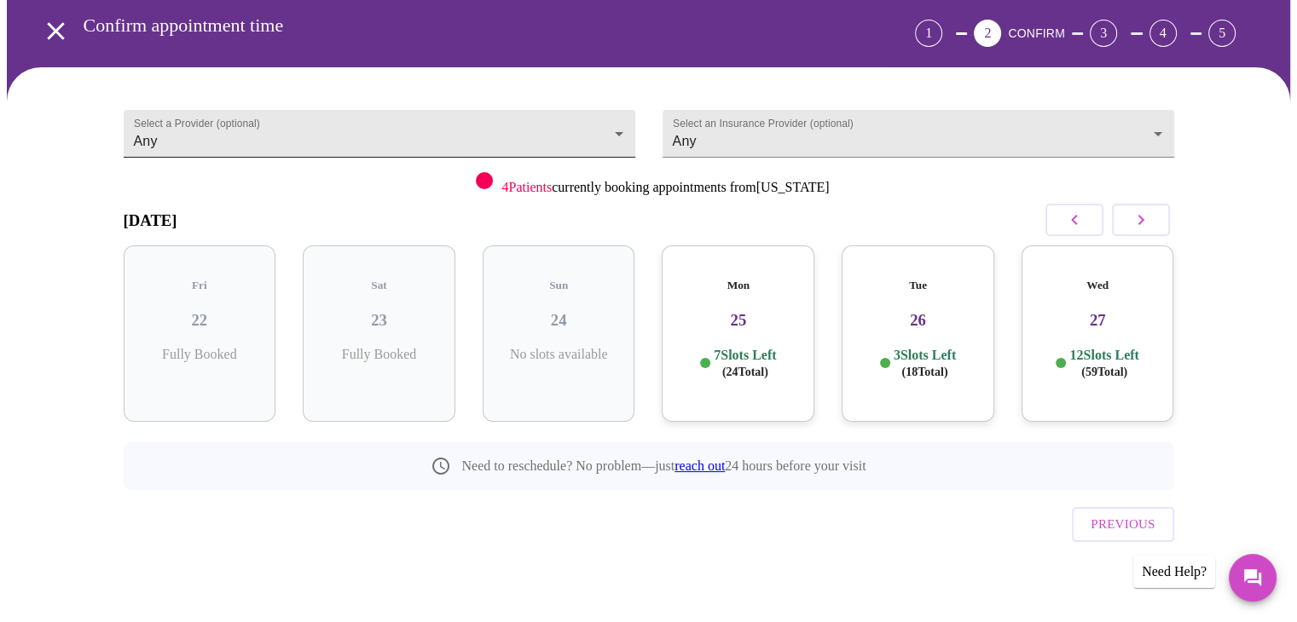
click at [616, 131] on body "MyMenopauseRx Appointments Messaging Labs Uploads Medications Community Refer a…" at bounding box center [648, 281] width 1283 height 692
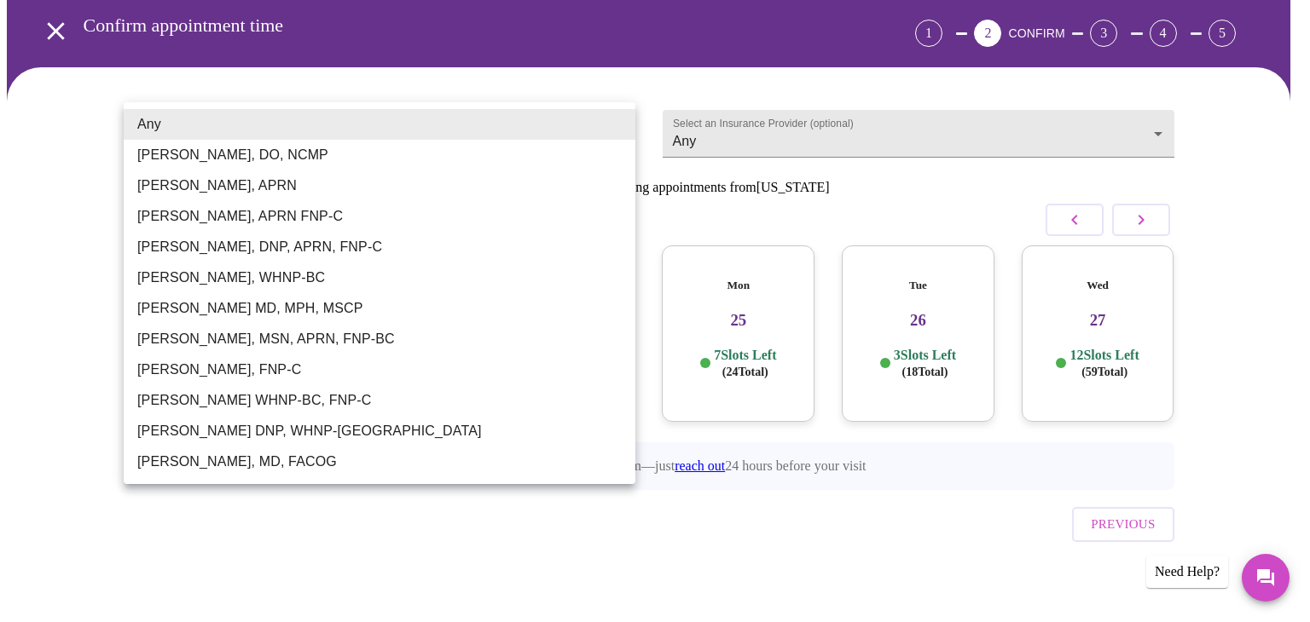
click at [745, 133] on div at bounding box center [655, 311] width 1310 height 622
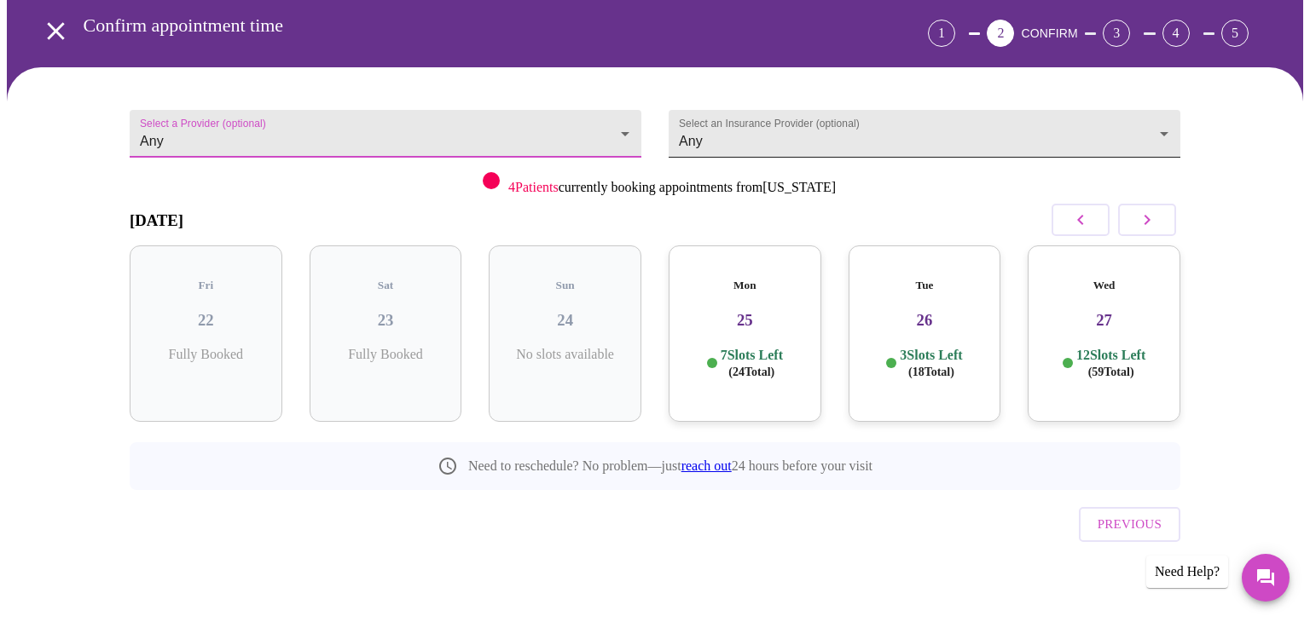
click at [1154, 126] on body "MyMenopauseRx Appointments Messaging Labs Uploads Medications Community Refer a…" at bounding box center [655, 281] width 1296 height 692
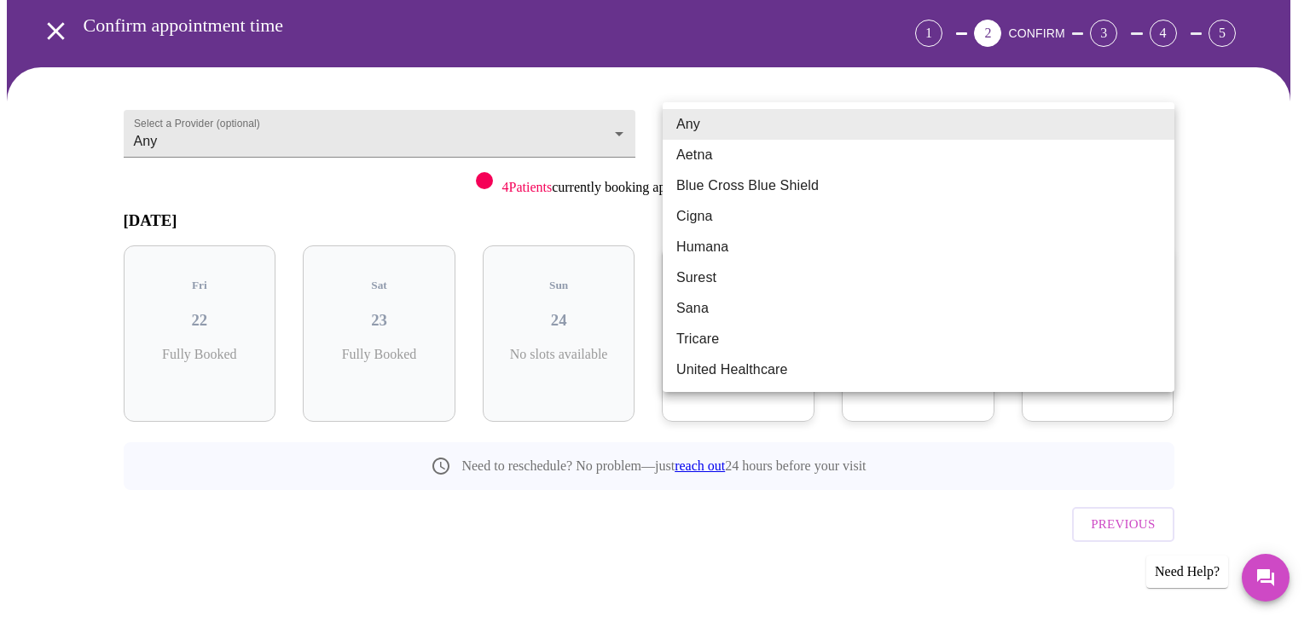
click at [723, 201] on li "Blue Cross Blue Shield" at bounding box center [919, 186] width 512 height 31
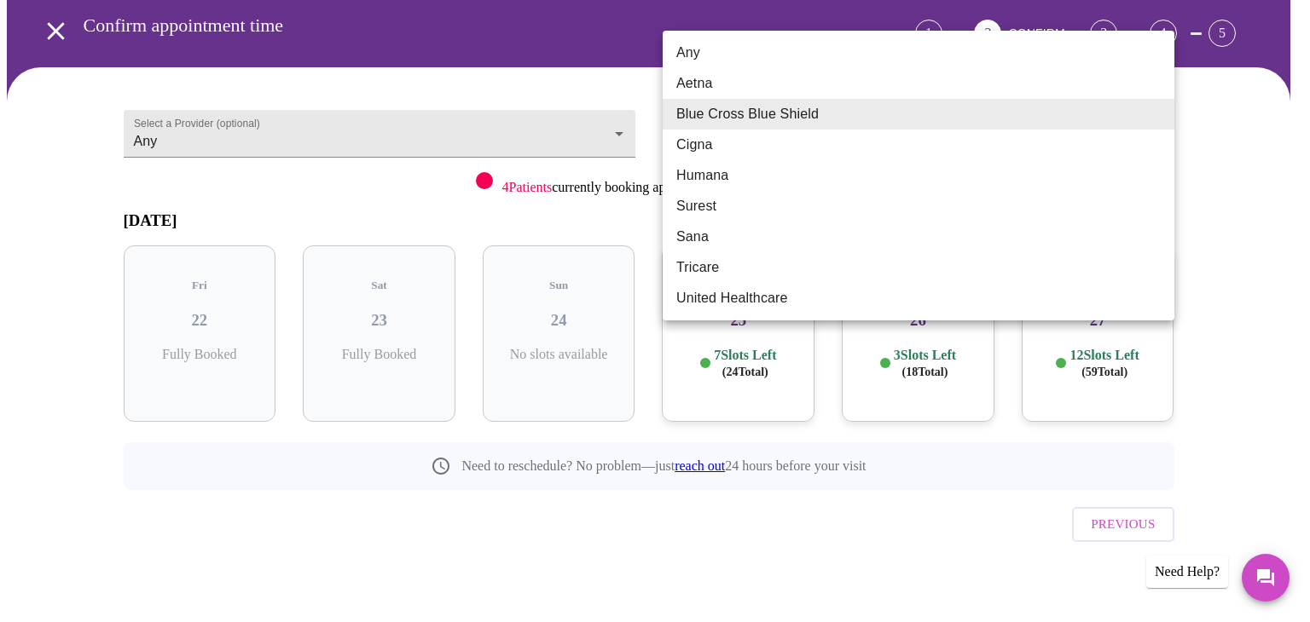
click at [1157, 130] on body "MyMenopauseRx Appointments Messaging Labs Uploads Medications Community Refer a…" at bounding box center [655, 281] width 1296 height 692
click at [703, 58] on li "Any" at bounding box center [919, 53] width 512 height 31
type input "Any"
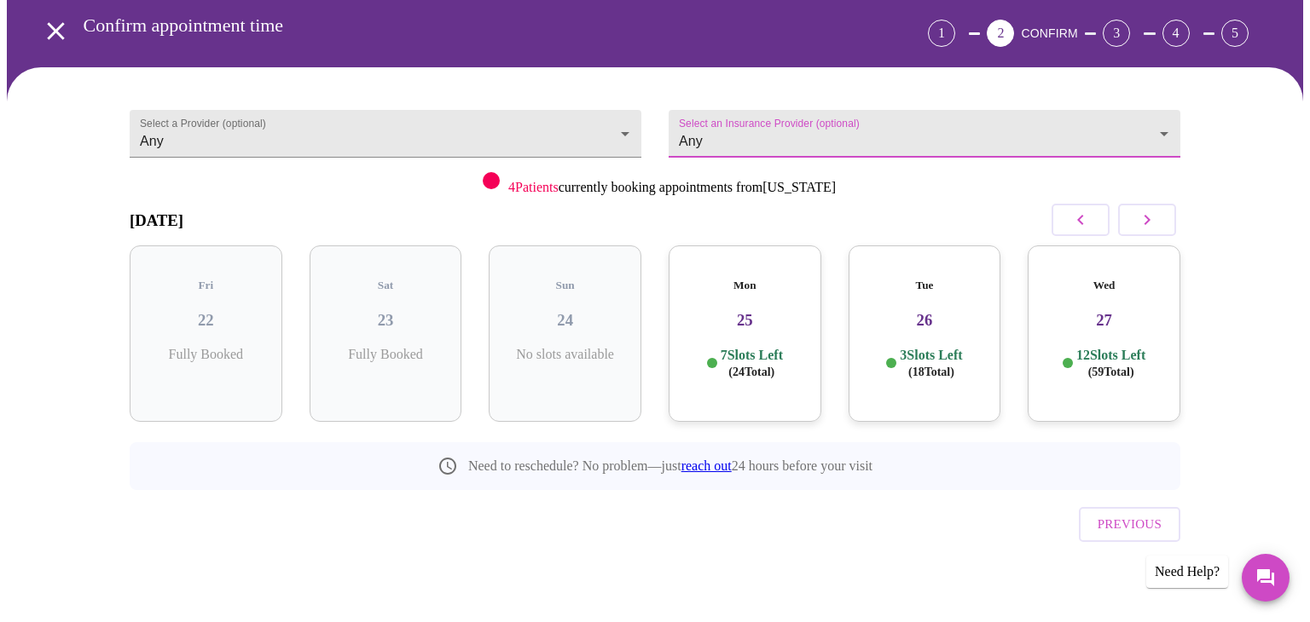
click at [1010, 124] on body "MyMenopauseRx Appointments Messaging Labs Uploads Medications Community Refer a…" at bounding box center [655, 281] width 1296 height 692
